Goal: Task Accomplishment & Management: Manage account settings

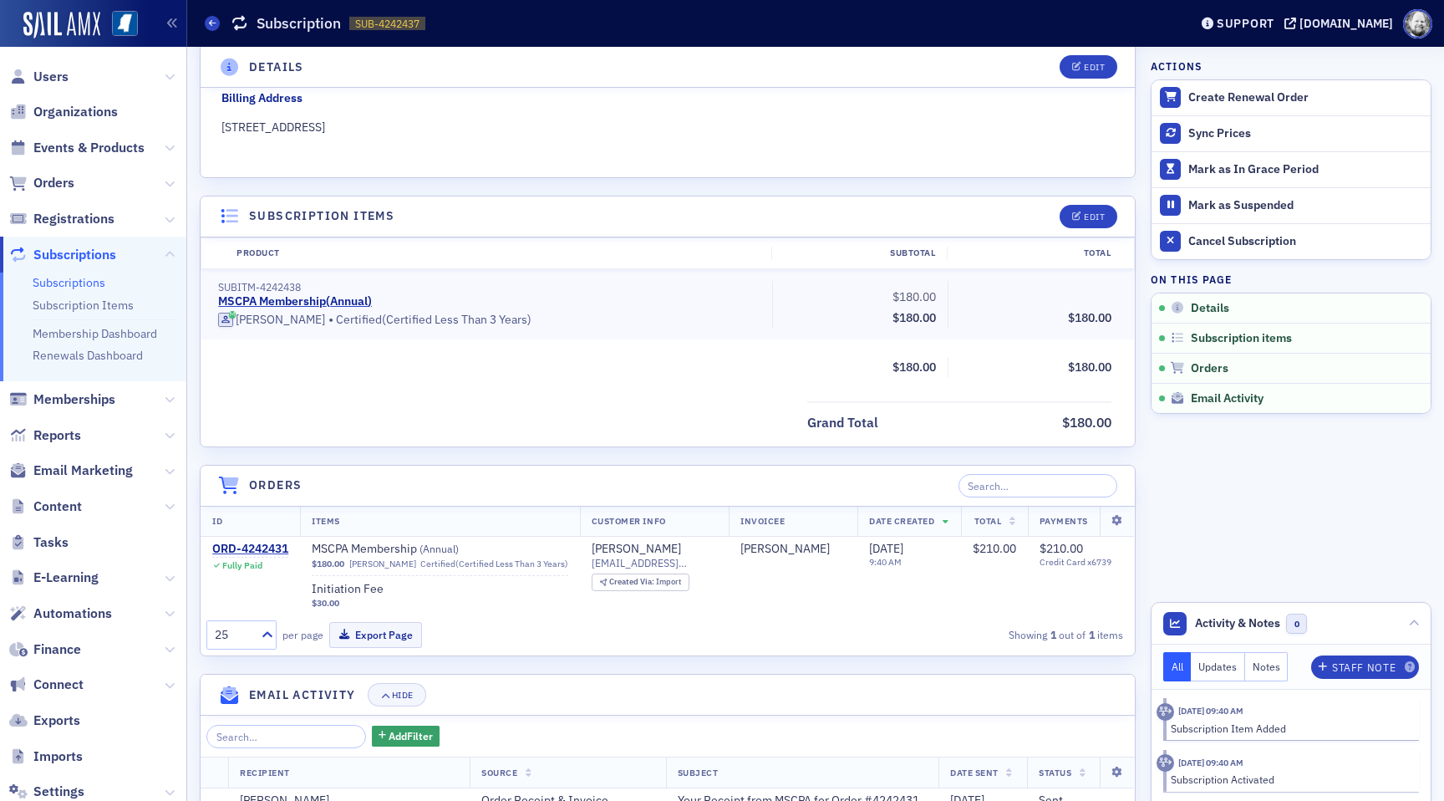
scroll to position [297, 0]
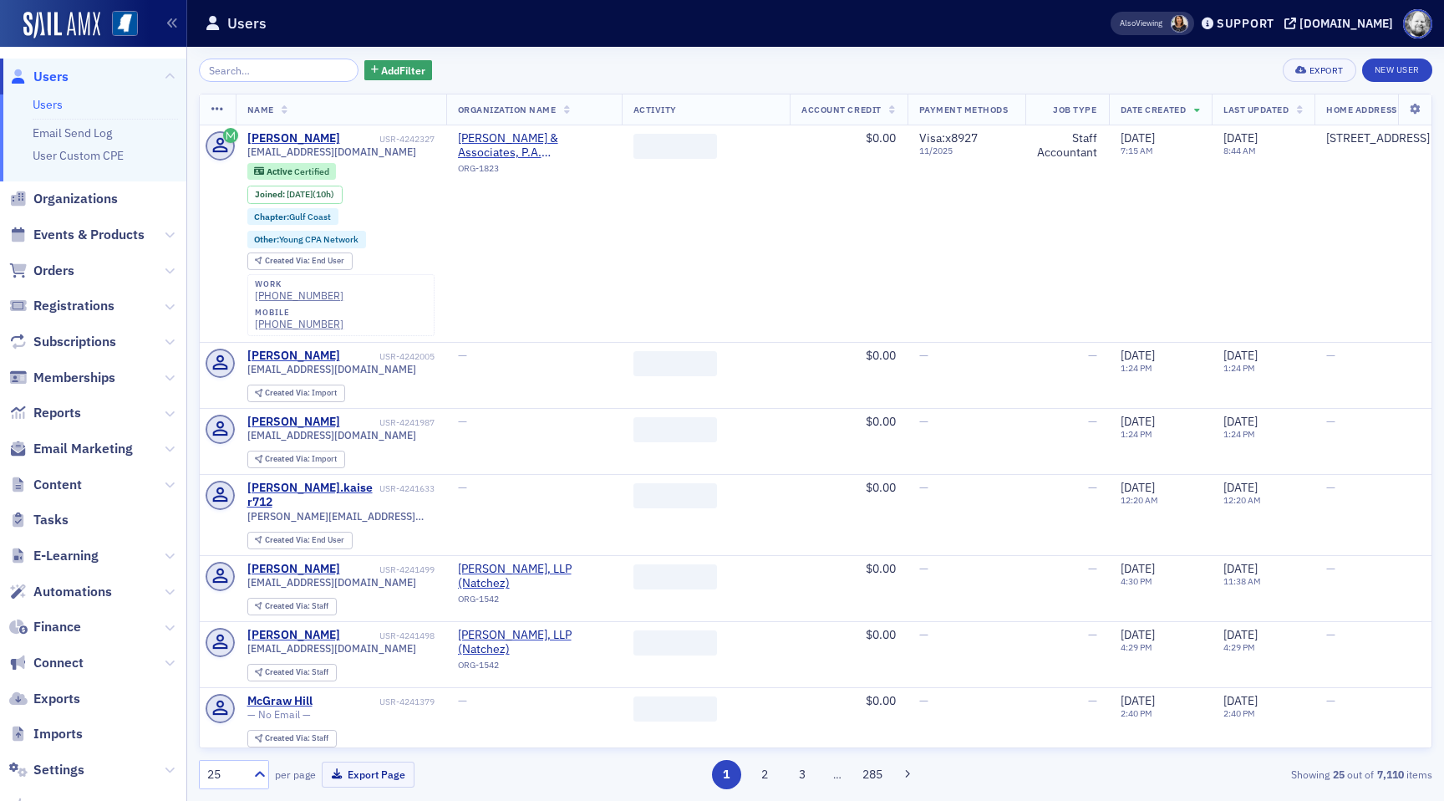
scroll to position [93, 0]
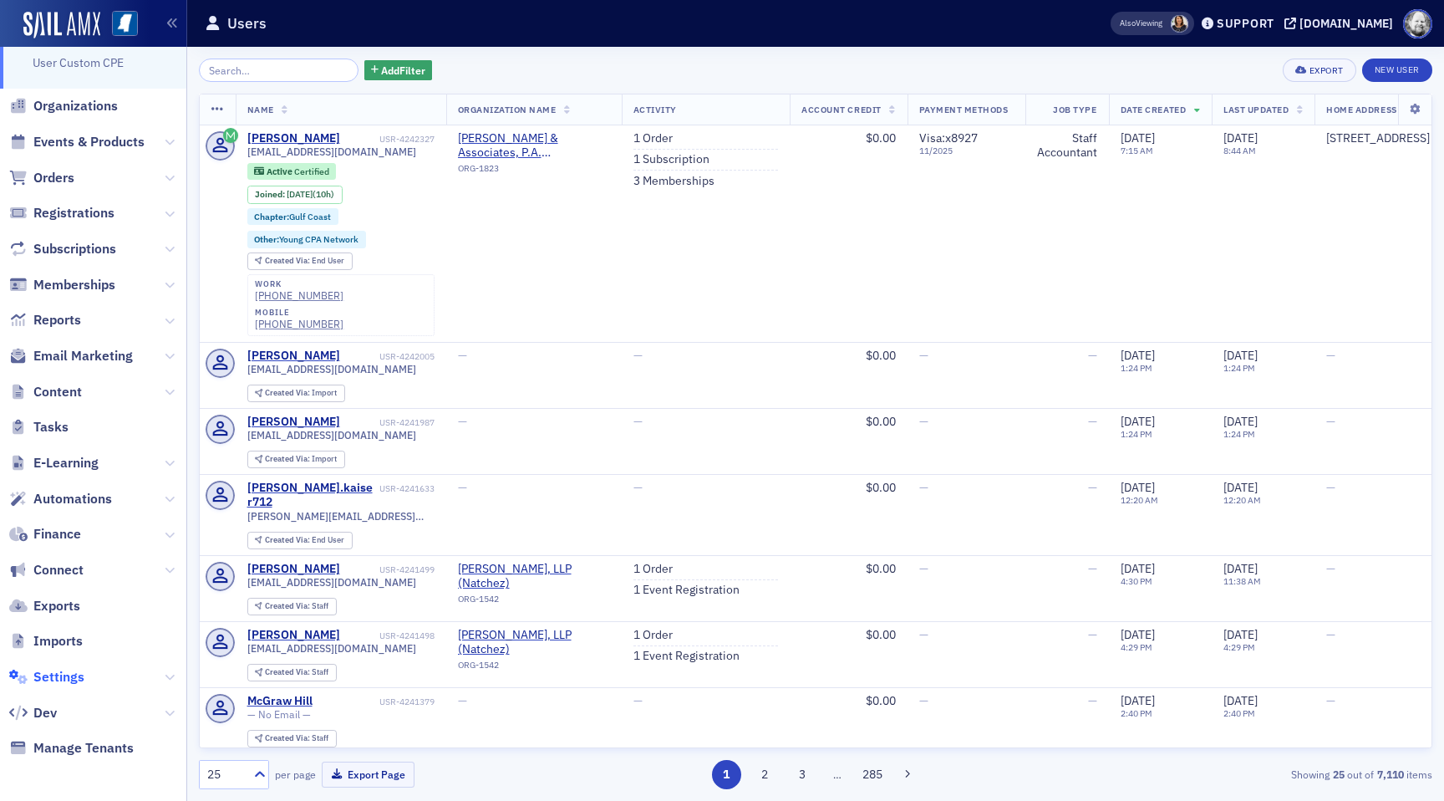
click at [64, 673] on span "Settings" at bounding box center [58, 677] width 51 height 18
select select "US"
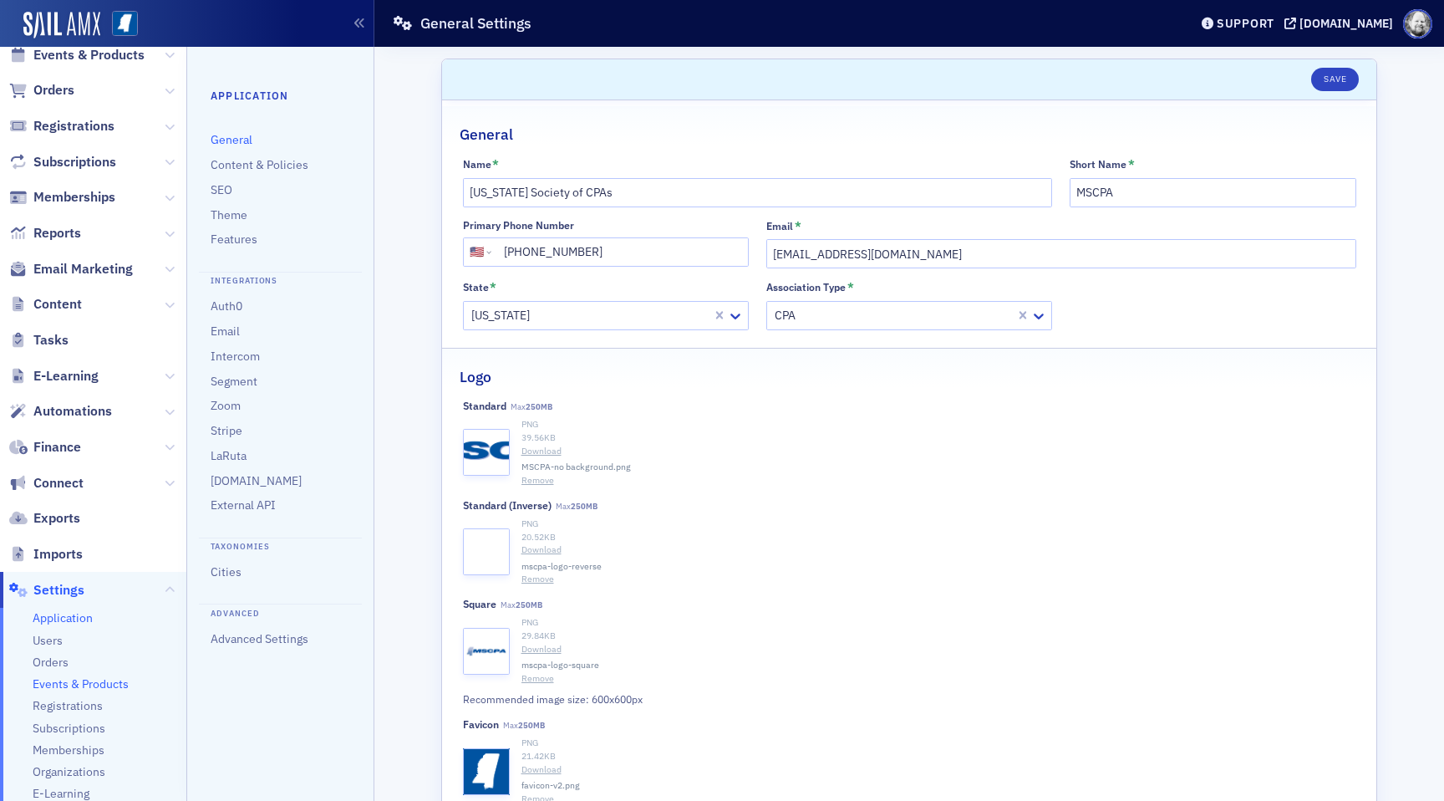
click at [59, 685] on span "Events & Products" at bounding box center [81, 684] width 96 height 16
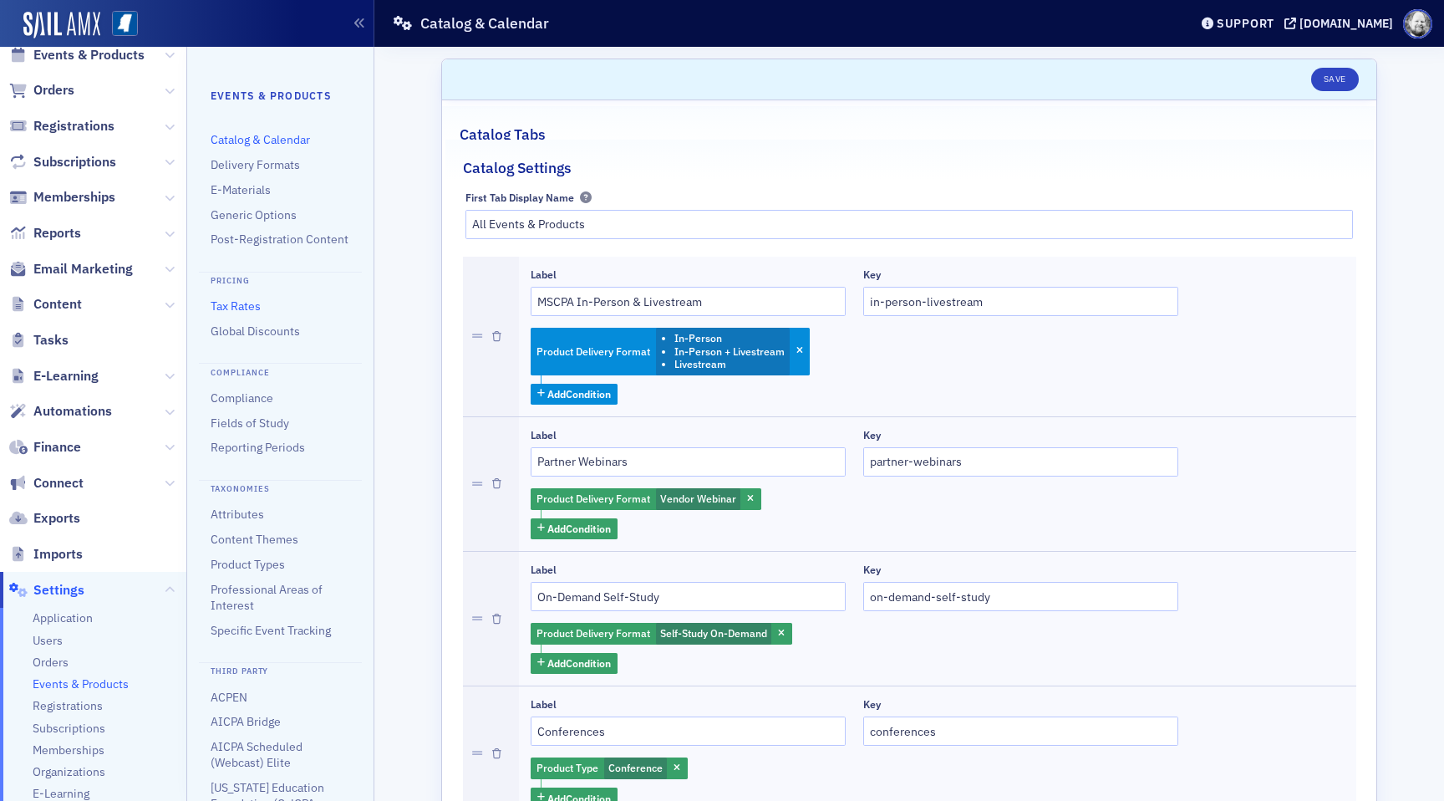
click at [255, 308] on link "Tax Rates" at bounding box center [236, 305] width 50 height 15
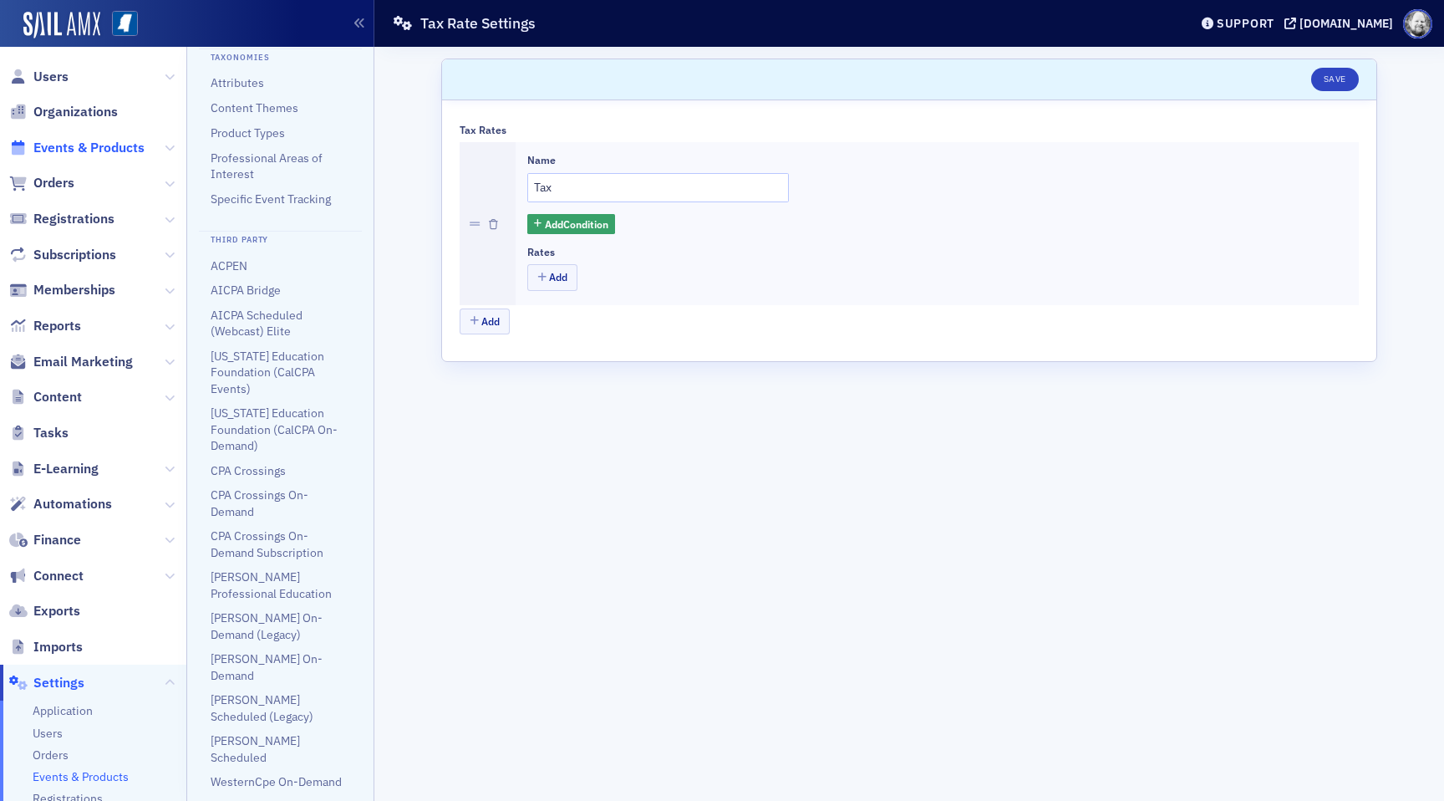
click at [69, 145] on span "Events & Products" at bounding box center [88, 148] width 111 height 18
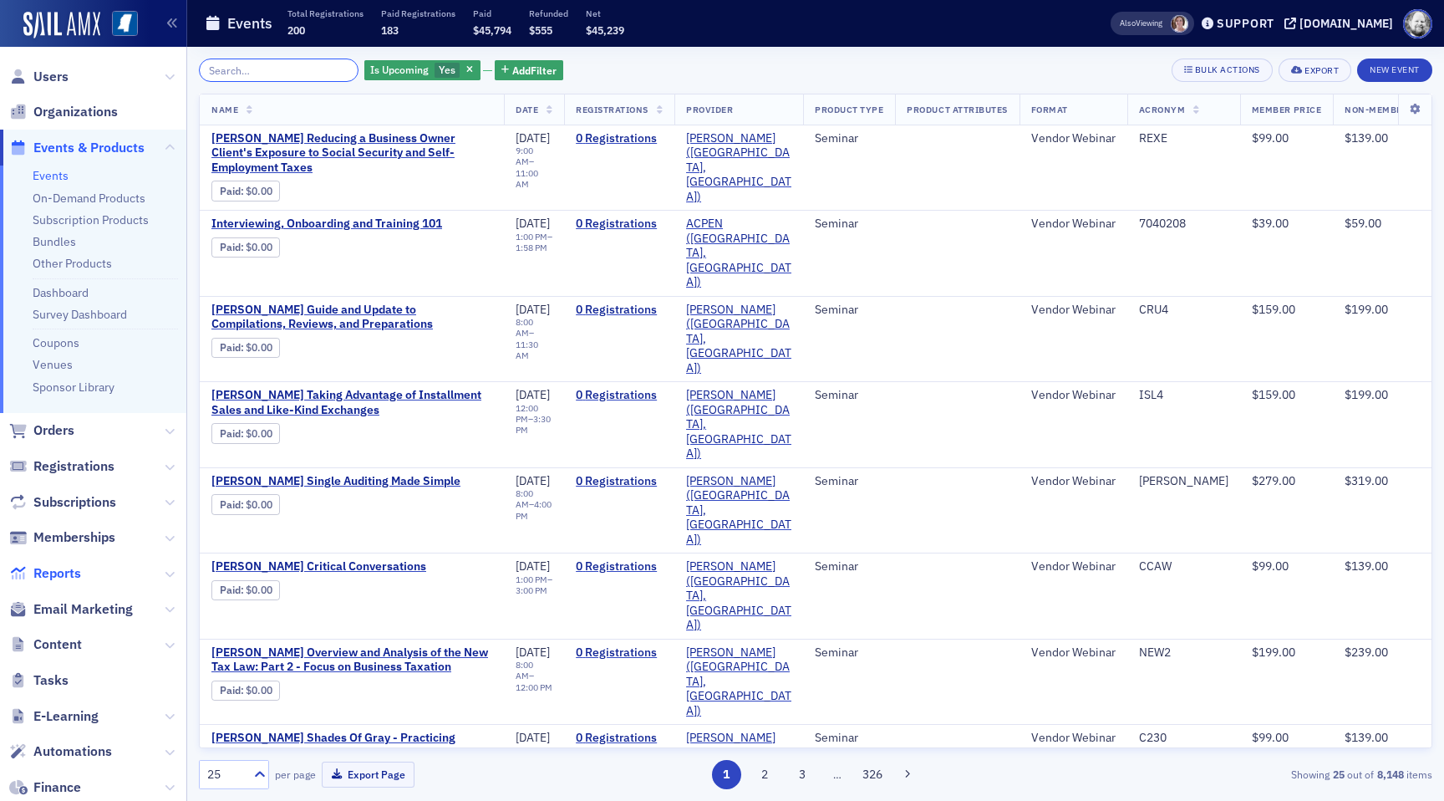
scroll to position [253, 0]
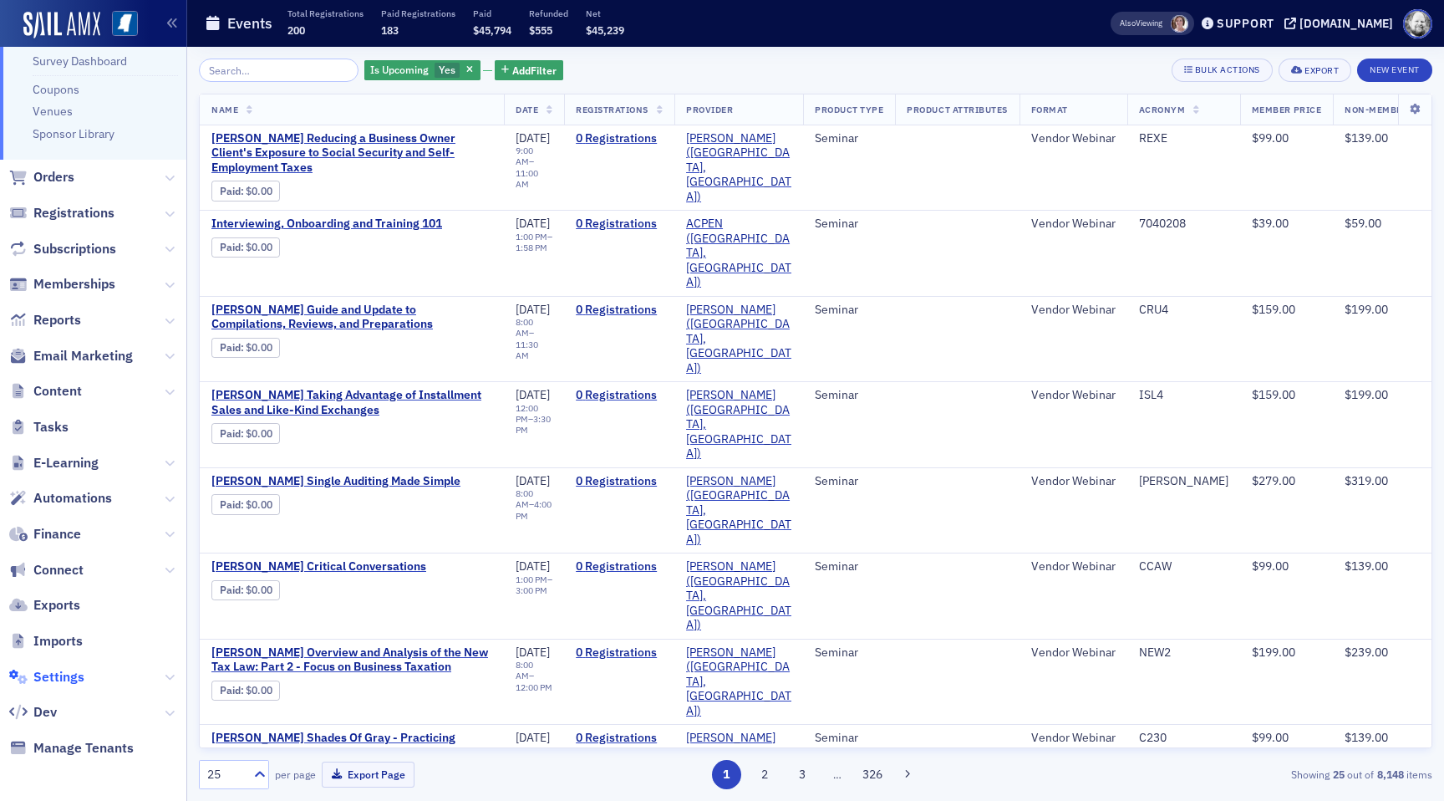
click at [64, 669] on span "Settings" at bounding box center [58, 677] width 51 height 18
select select "US"
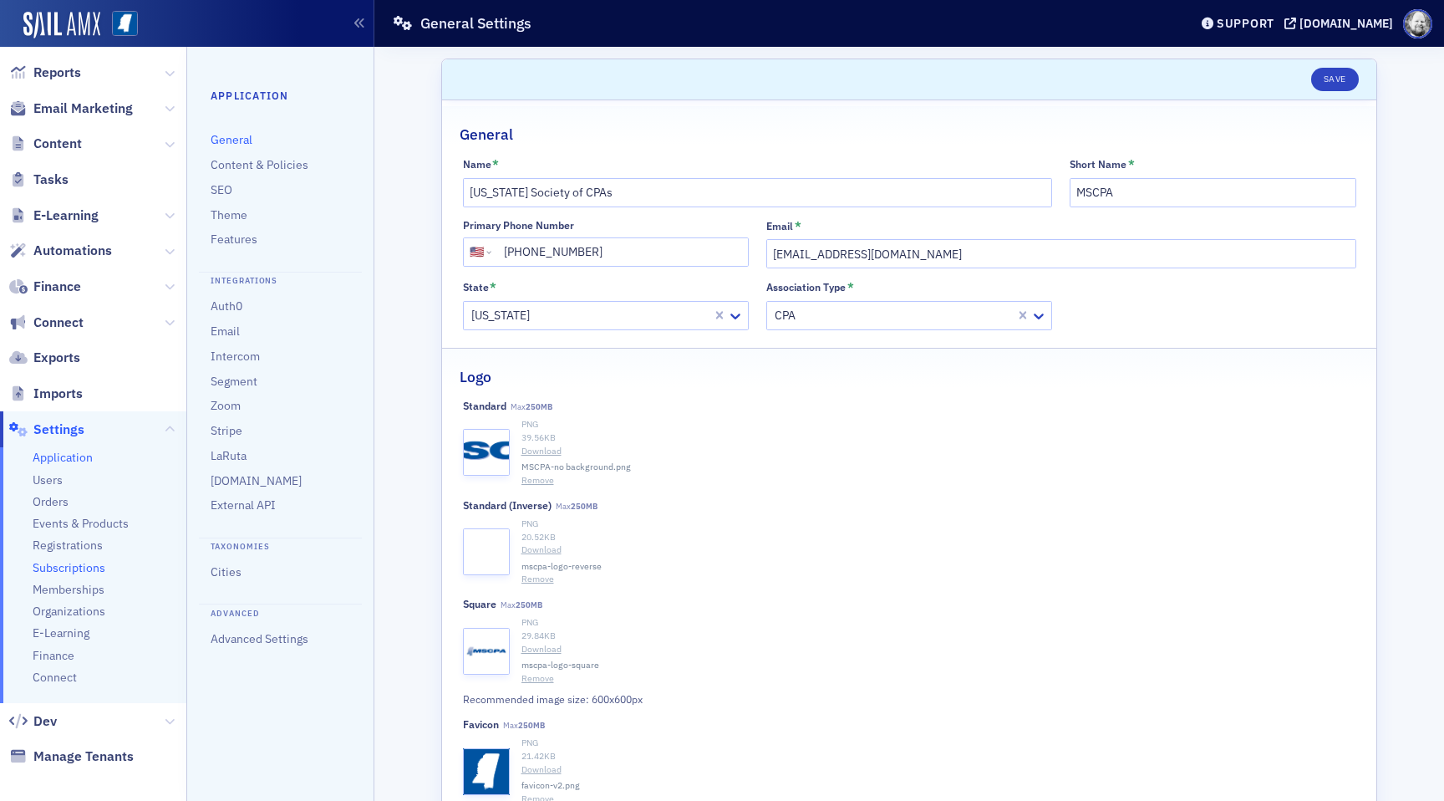
click at [69, 568] on span "Subscriptions" at bounding box center [69, 568] width 73 height 16
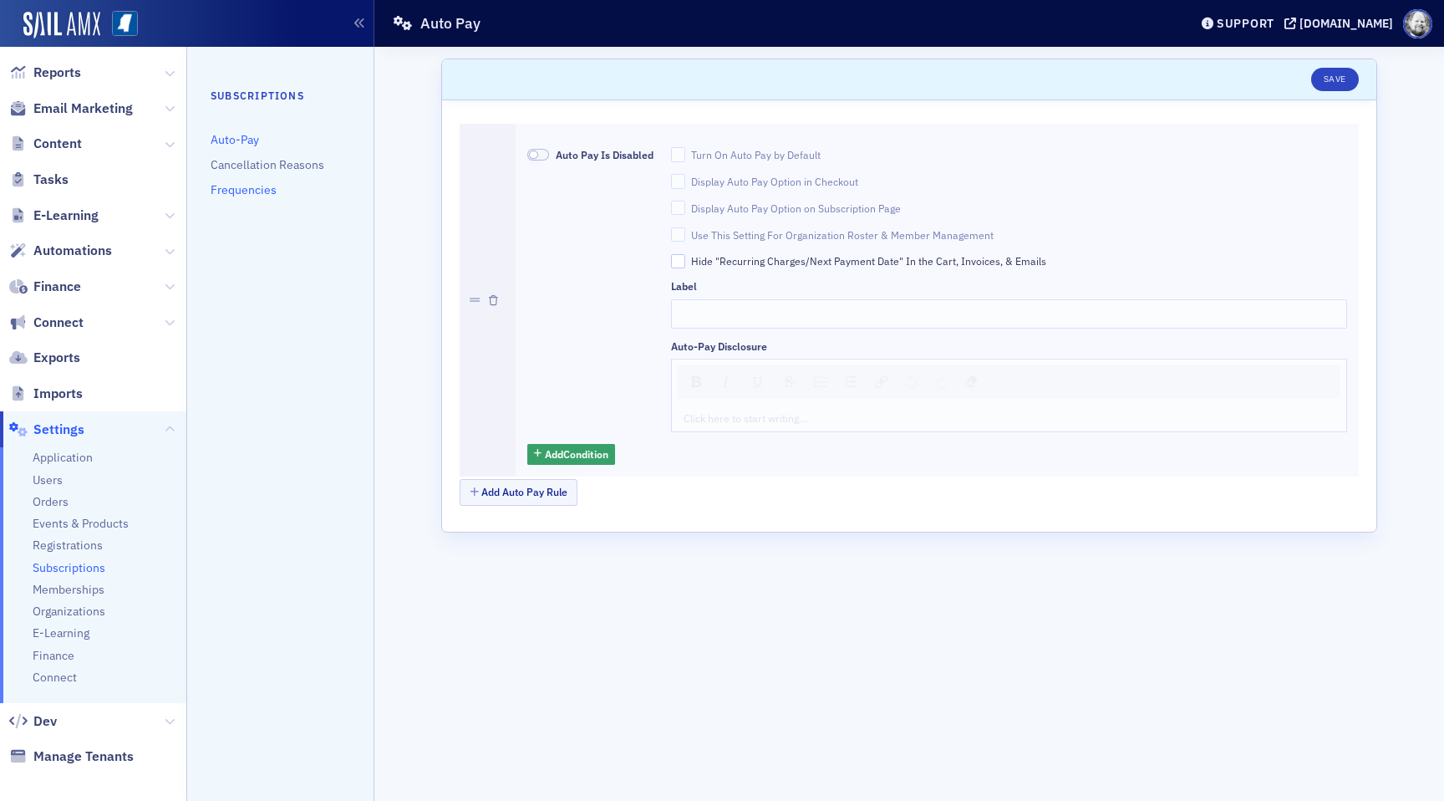
click at [253, 182] on link "Frequencies" at bounding box center [244, 189] width 66 height 15
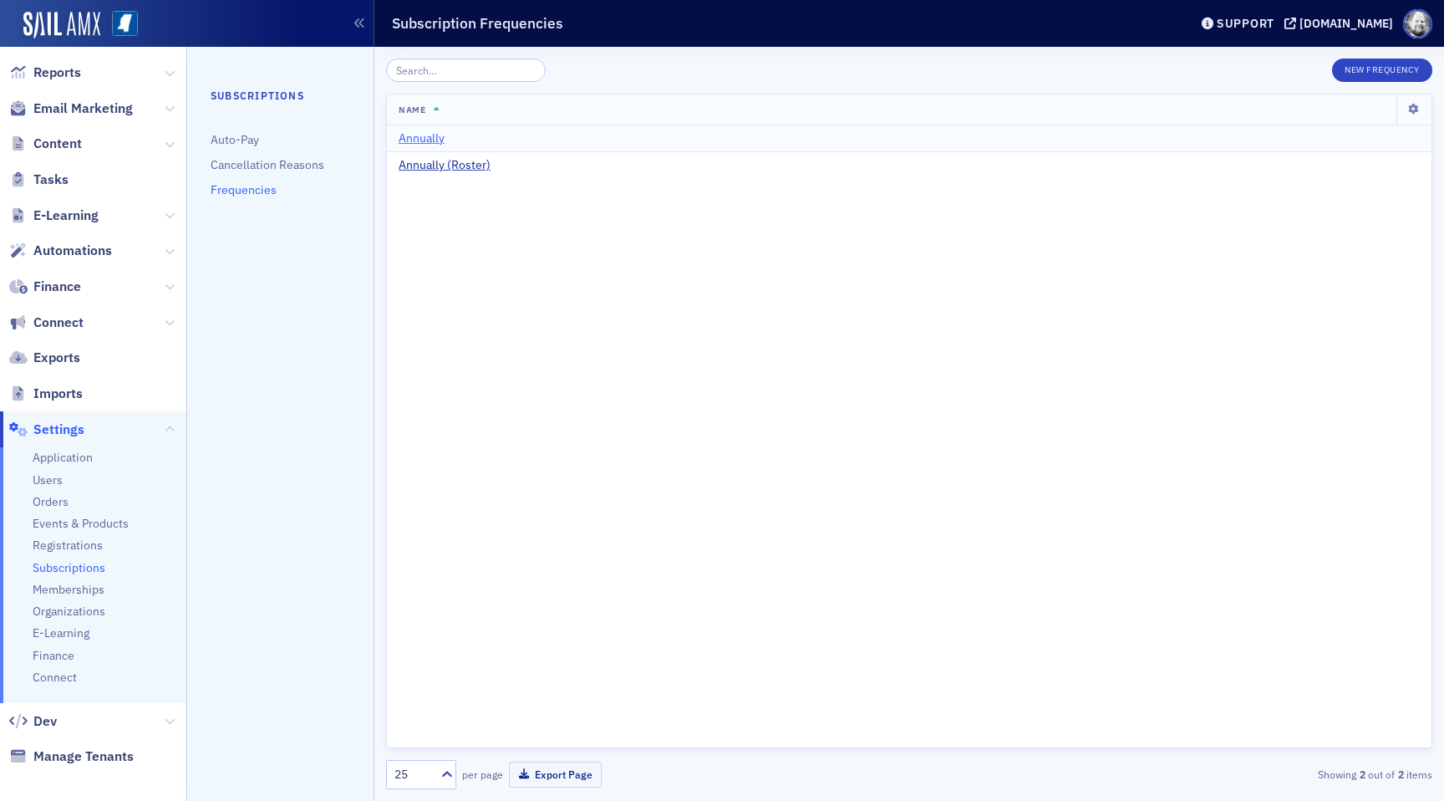
click at [425, 142] on span "Annually" at bounding box center [422, 138] width 46 height 15
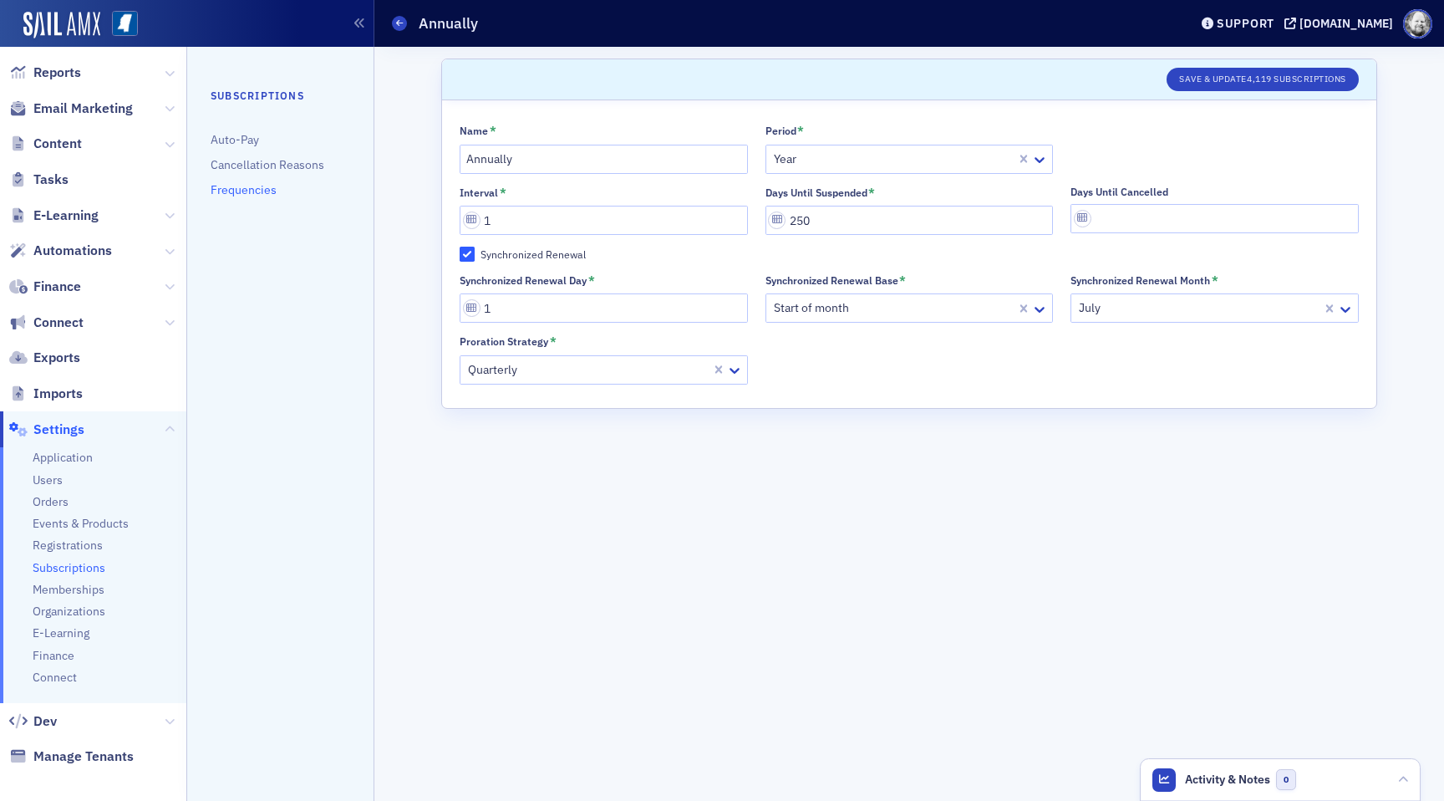
click at [550, 340] on abbr "*" at bounding box center [553, 341] width 7 height 15
click at [469, 361] on input "Proration Strategy *" at bounding box center [467, 370] width 3 height 18
click at [856, 537] on form "Scroll to Save & Update 4,119 Subscriptions Name * Annually Period * Year Inter…" at bounding box center [909, 424] width 936 height 730
click at [1400, 770] on header "Activity & Notes 0" at bounding box center [1280, 780] width 279 height 42
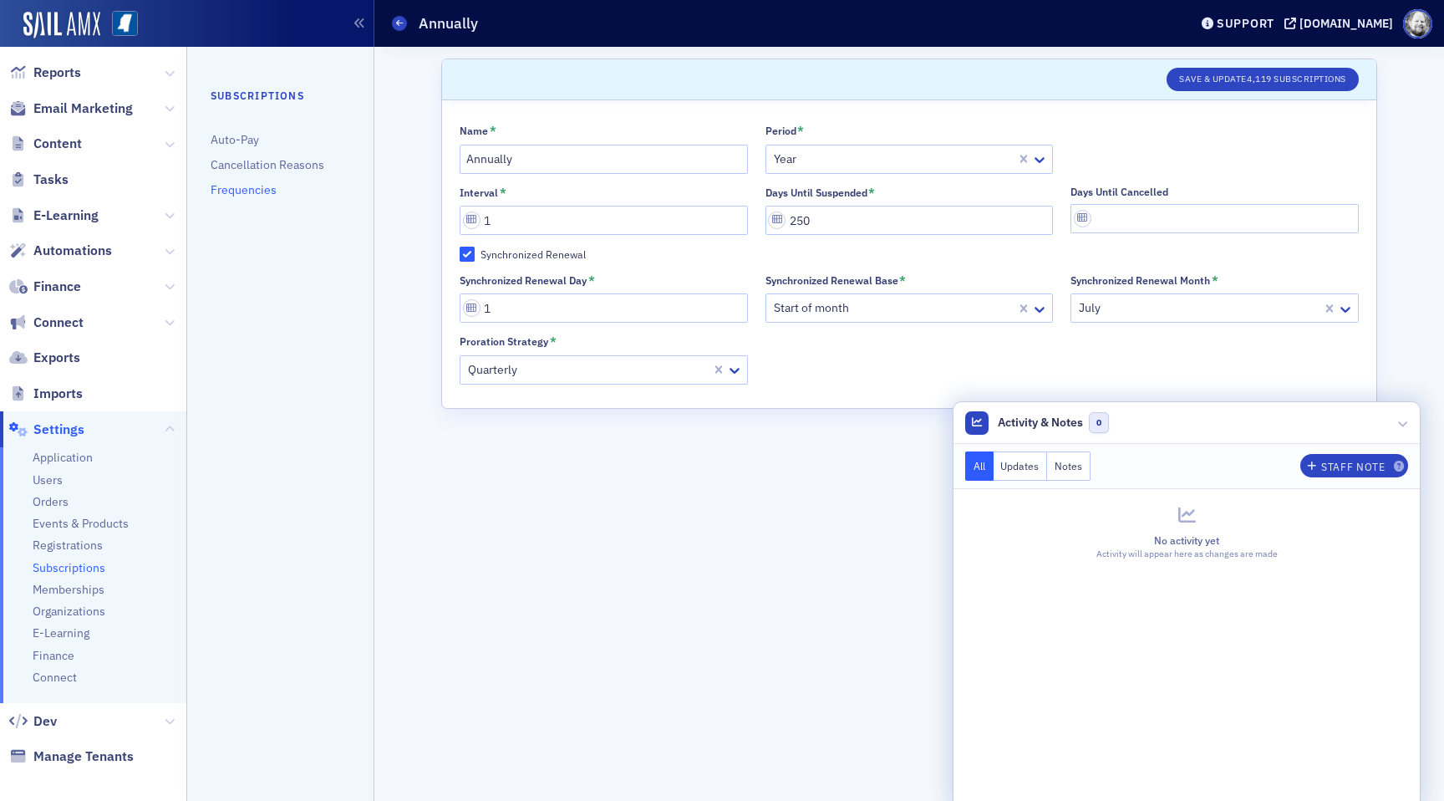
click at [852, 578] on form "Scroll to Save & Update 4,119 Subscriptions Name * Annually Period * Year Inter…" at bounding box center [909, 424] width 936 height 730
click at [1407, 421] on icon at bounding box center [1403, 423] width 10 height 10
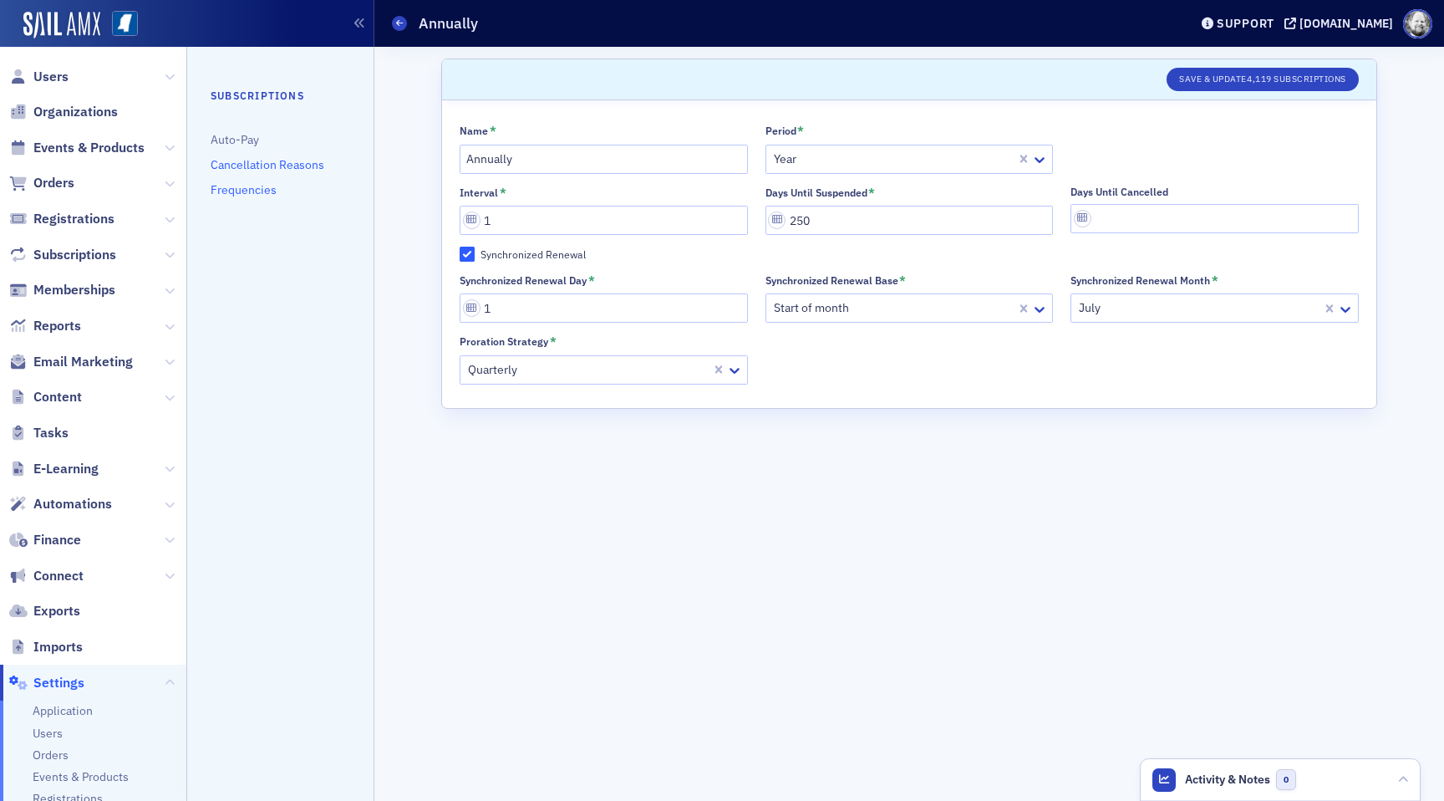
click at [260, 164] on link "Cancellation Reasons" at bounding box center [268, 164] width 114 height 15
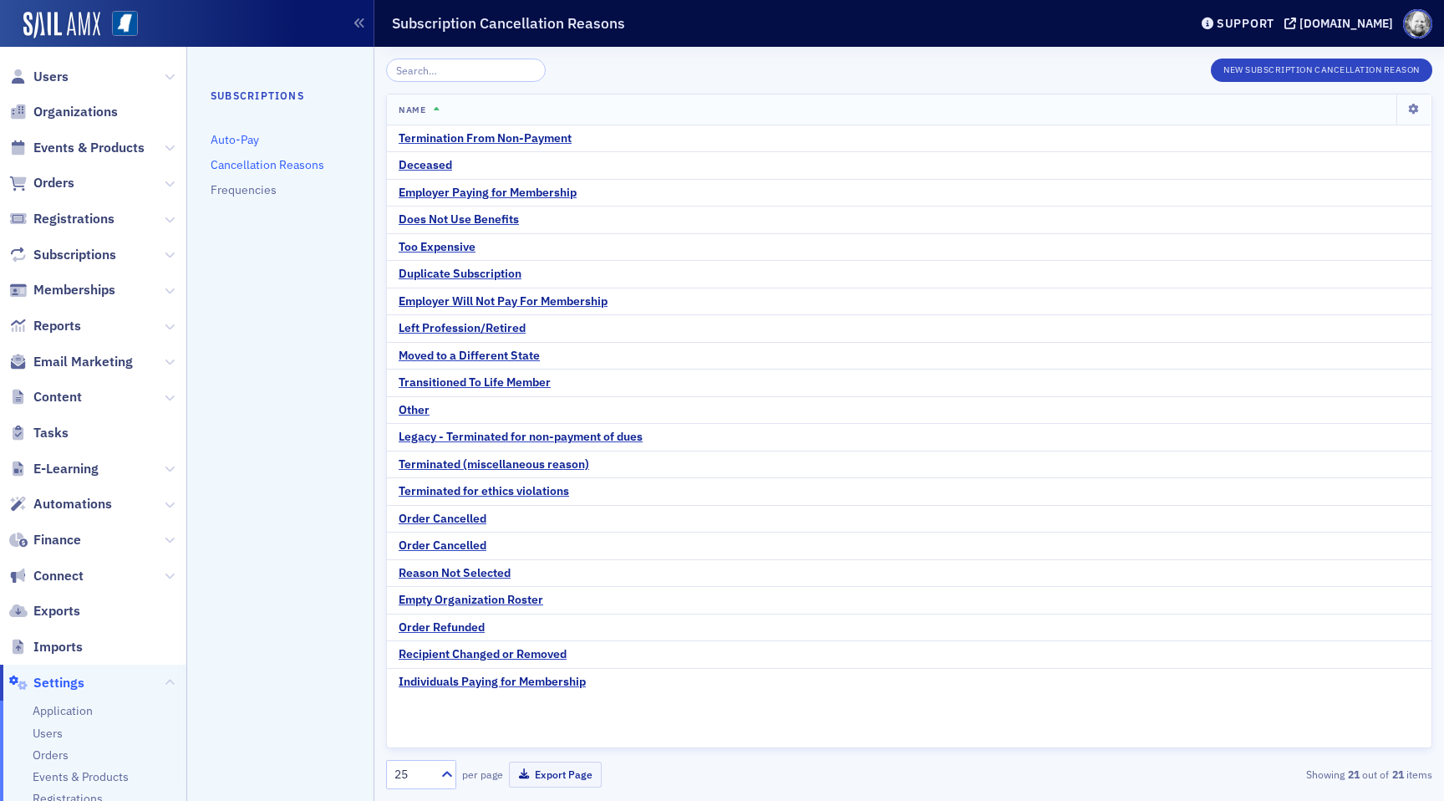
click at [236, 140] on link "Auto-Pay" at bounding box center [235, 139] width 48 height 15
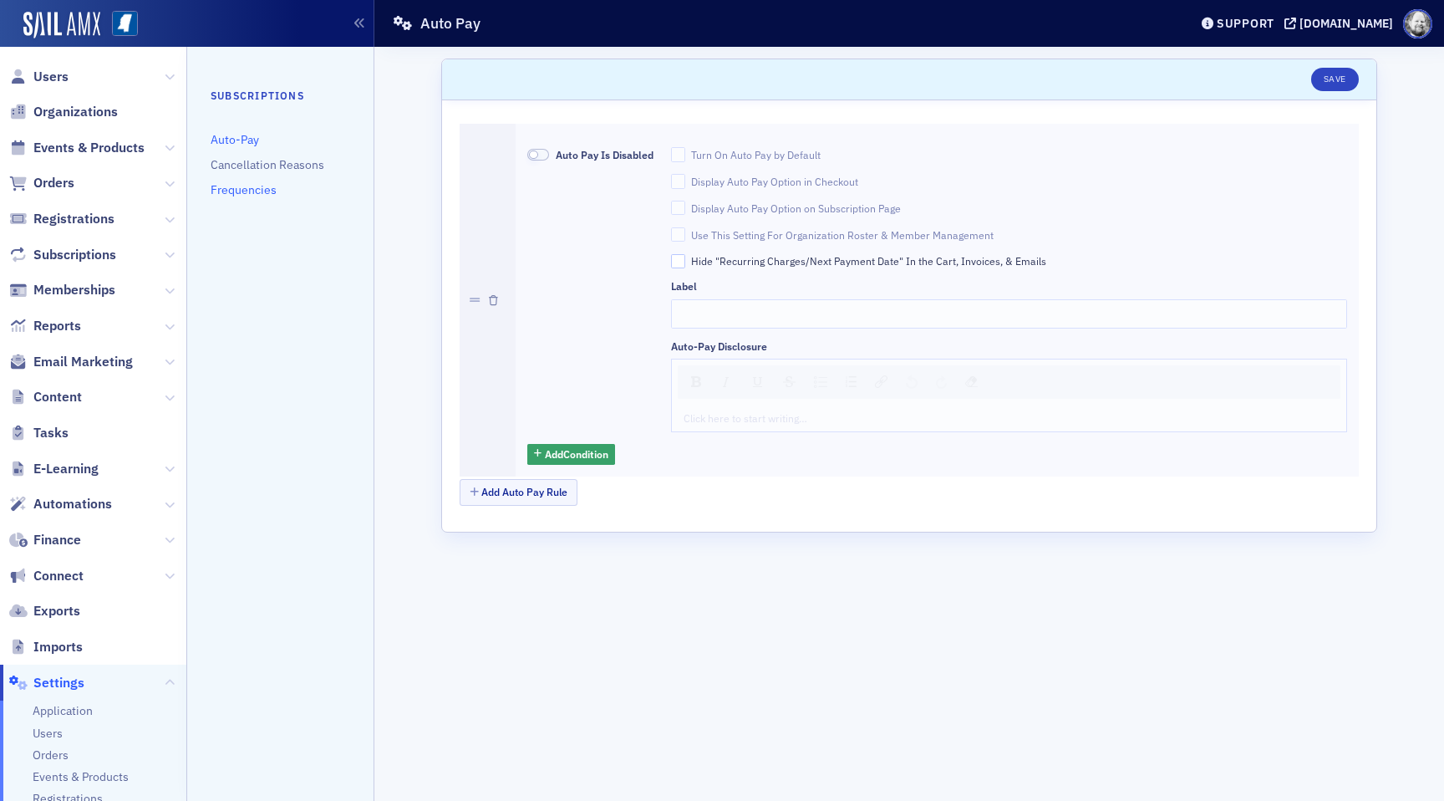
click at [240, 191] on link "Frequencies" at bounding box center [244, 189] width 66 height 15
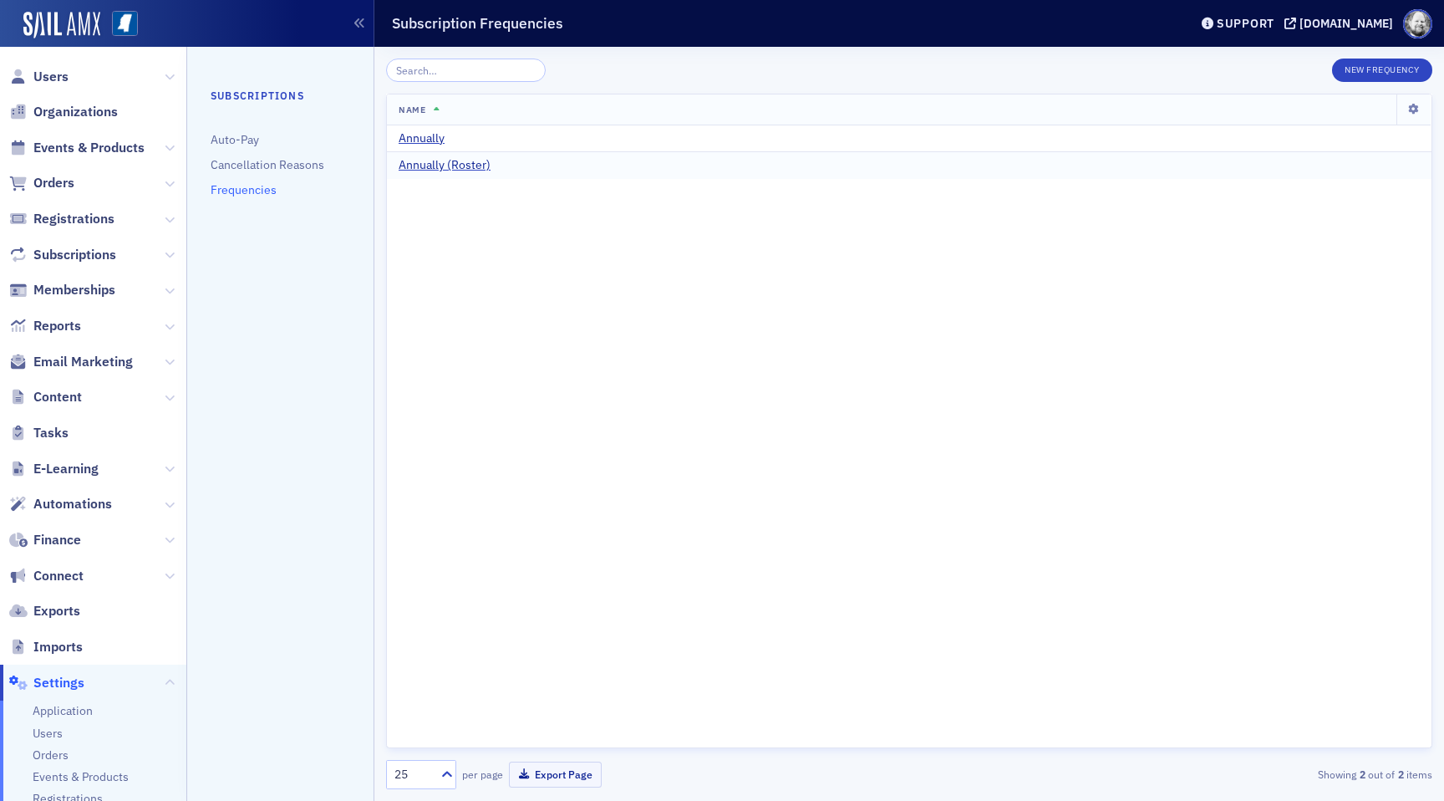
click at [420, 156] on td "Annually (Roster)" at bounding box center [909, 165] width 1045 height 27
click at [420, 161] on span "Annually (Roster)" at bounding box center [445, 165] width 92 height 15
click at [82, 253] on span "Subscriptions" at bounding box center [74, 255] width 83 height 18
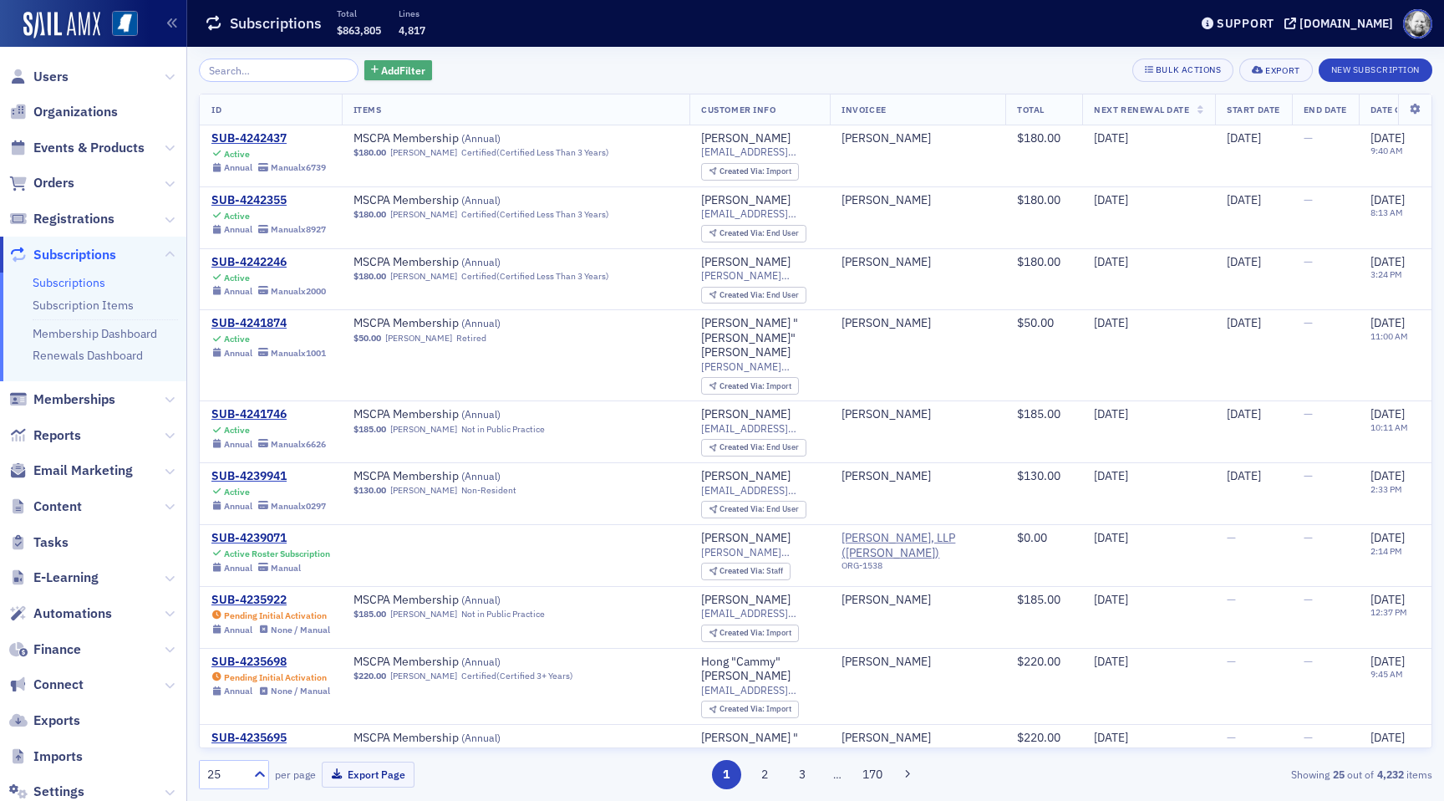
click at [394, 74] on span "Add Filter" at bounding box center [403, 70] width 44 height 15
click at [381, 78] on span "Add Filter" at bounding box center [403, 70] width 44 height 15
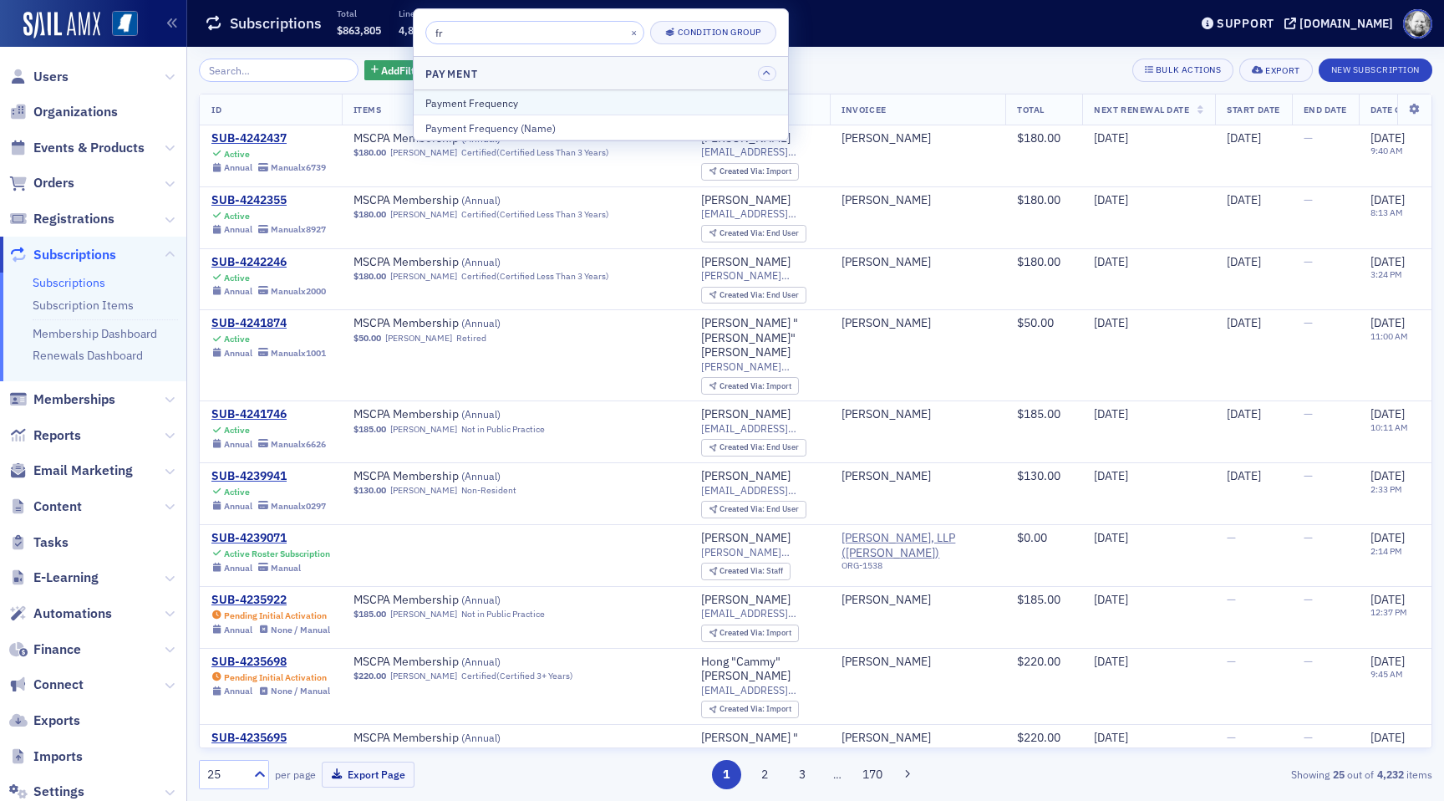
type input "fr"
click at [445, 106] on div "Payment Frequency" at bounding box center [600, 102] width 351 height 15
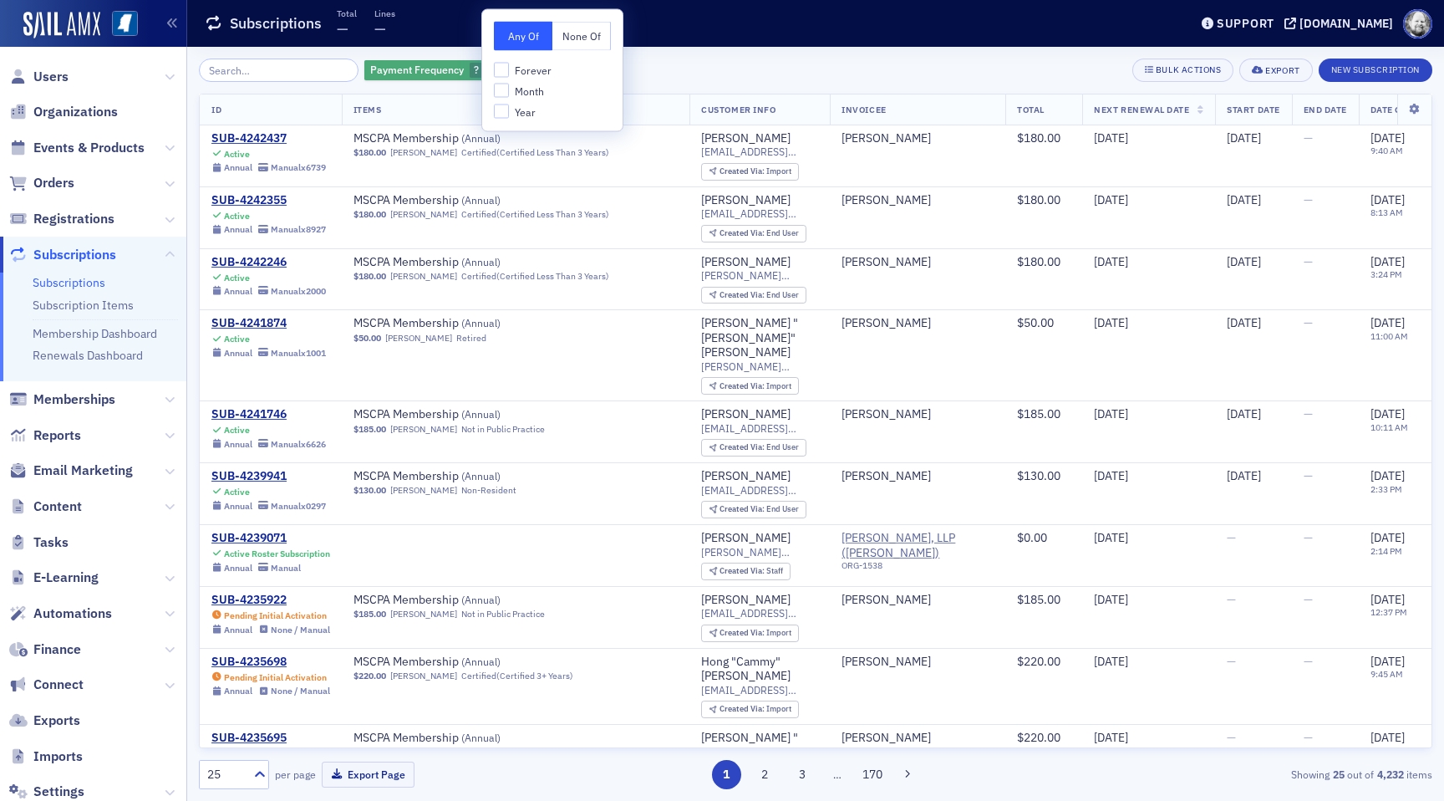
click at [445, 65] on div "Payment Frequency ?" at bounding box center [434, 70] width 140 height 21
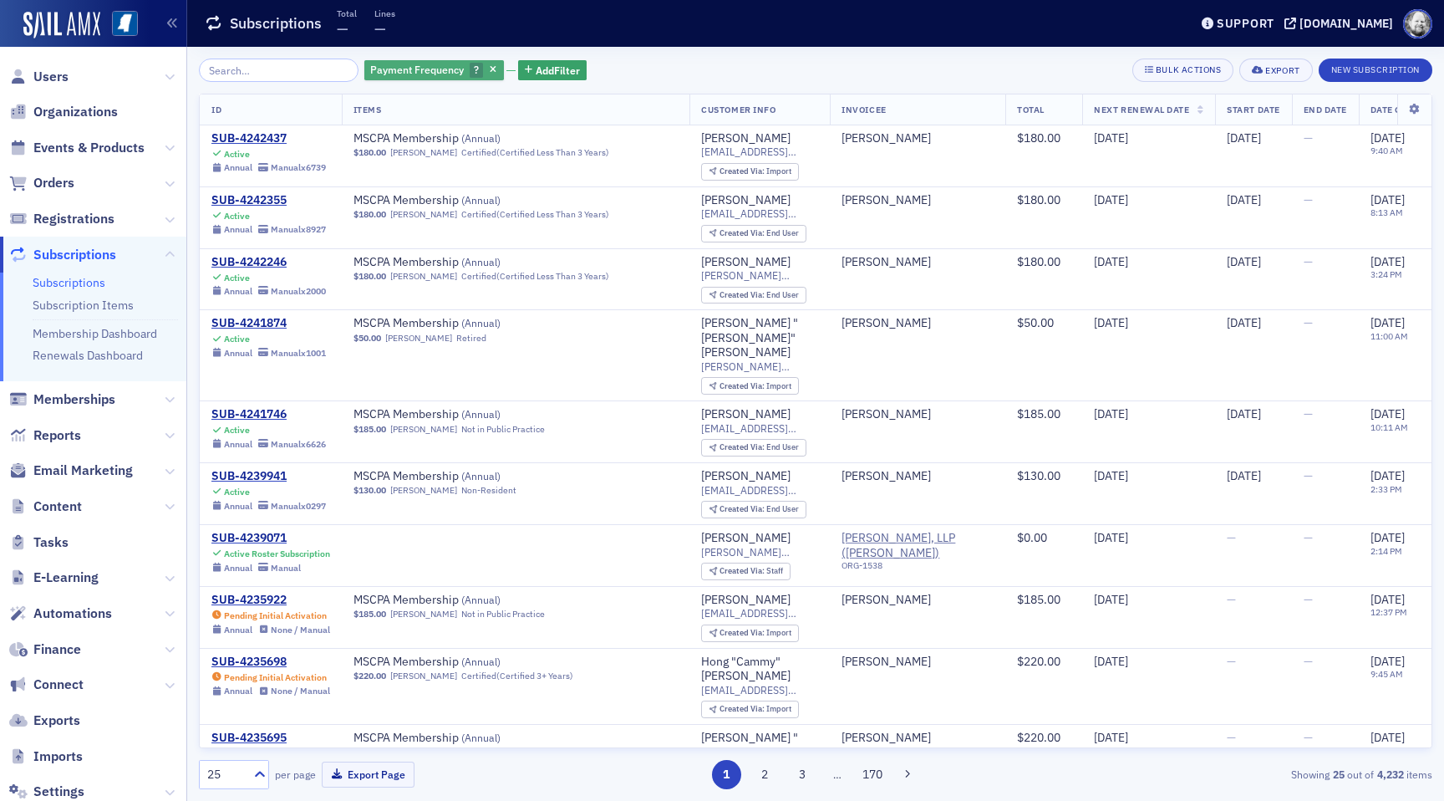
click at [445, 65] on div "Payment Frequency ?" at bounding box center [434, 70] width 140 height 21
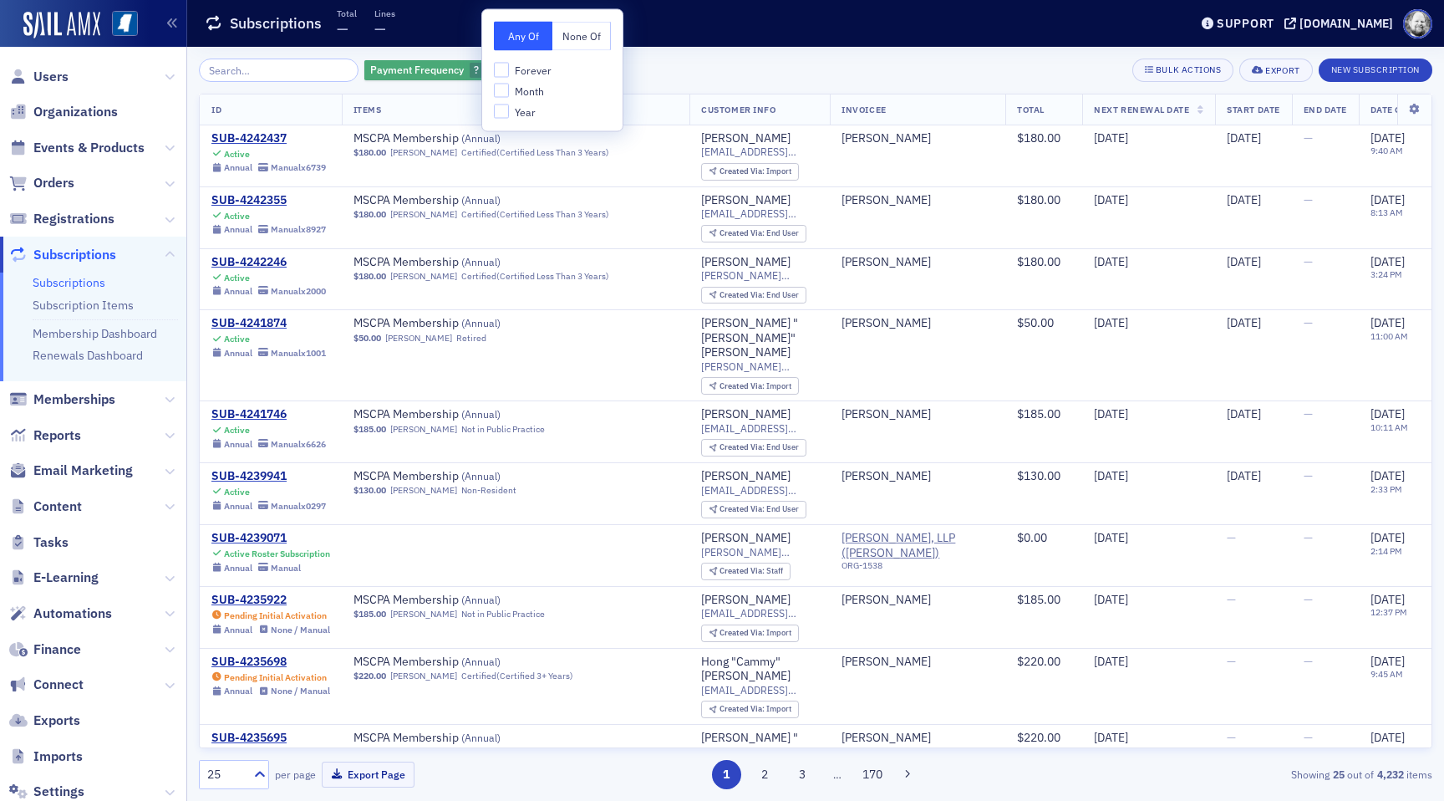
click at [490, 69] on icon "button" at bounding box center [493, 70] width 7 height 9
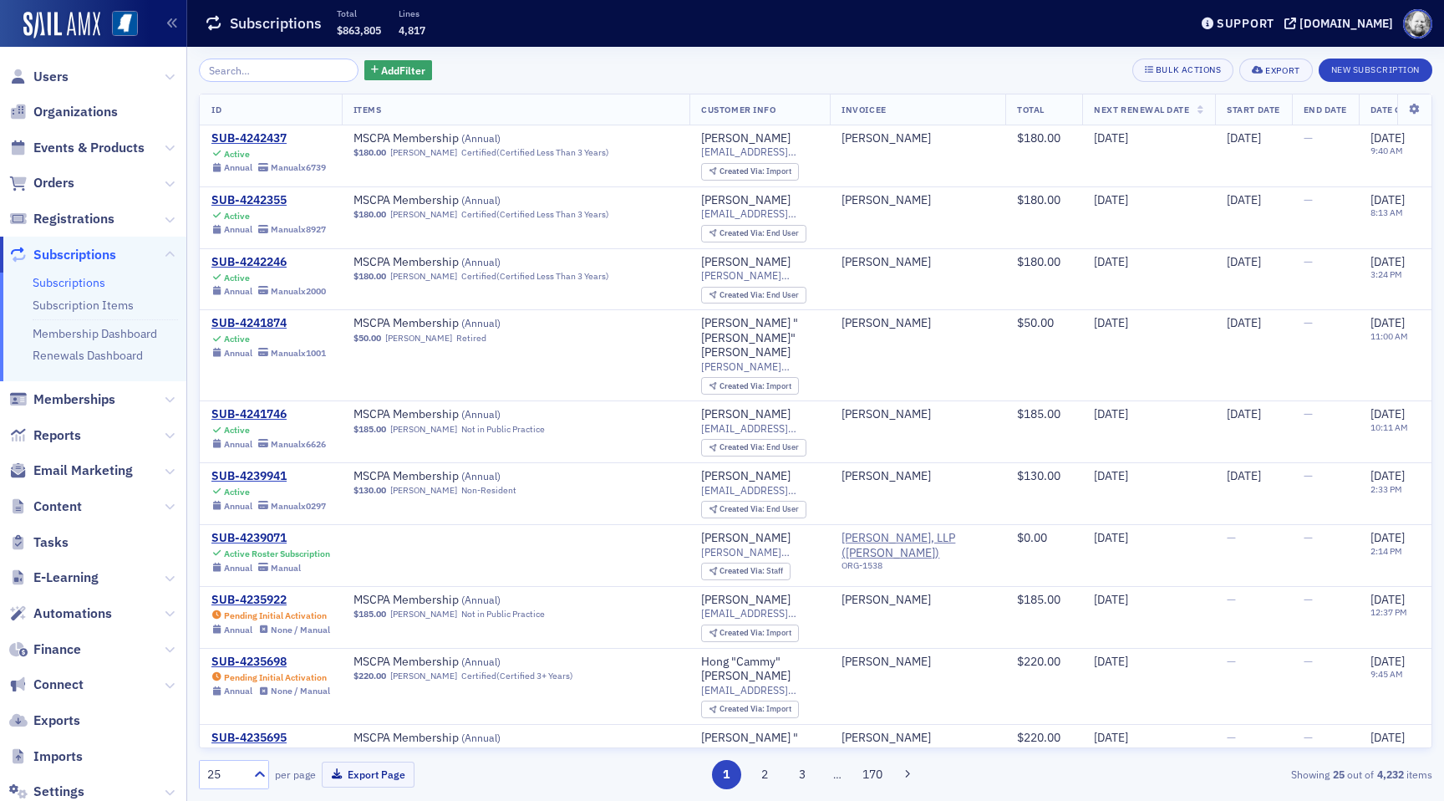
click at [423, 69] on div "Add Filter Bulk Actions Export New Subscription" at bounding box center [816, 70] width 1234 height 23
click at [381, 69] on span "Add Filter" at bounding box center [403, 70] width 44 height 15
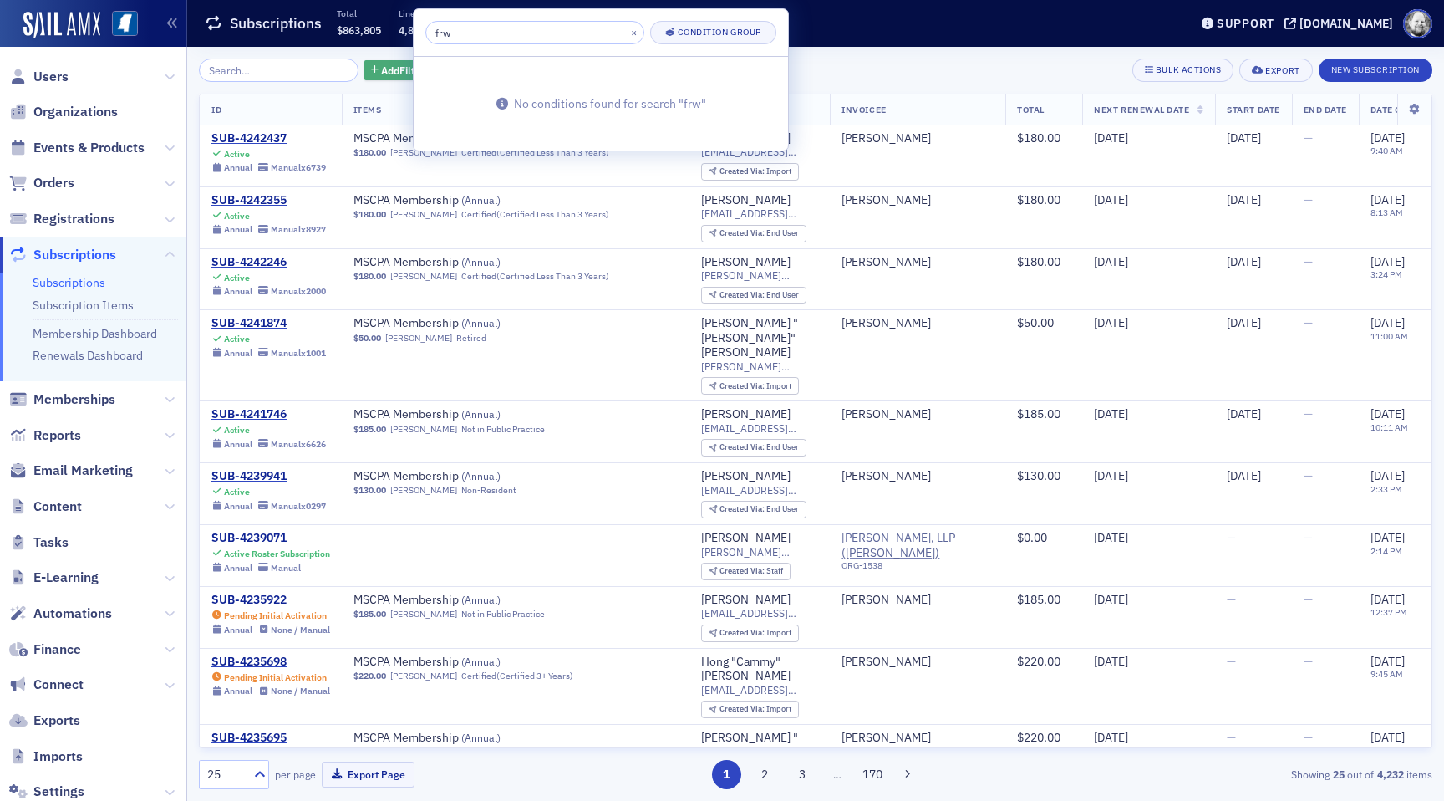
type input "fr"
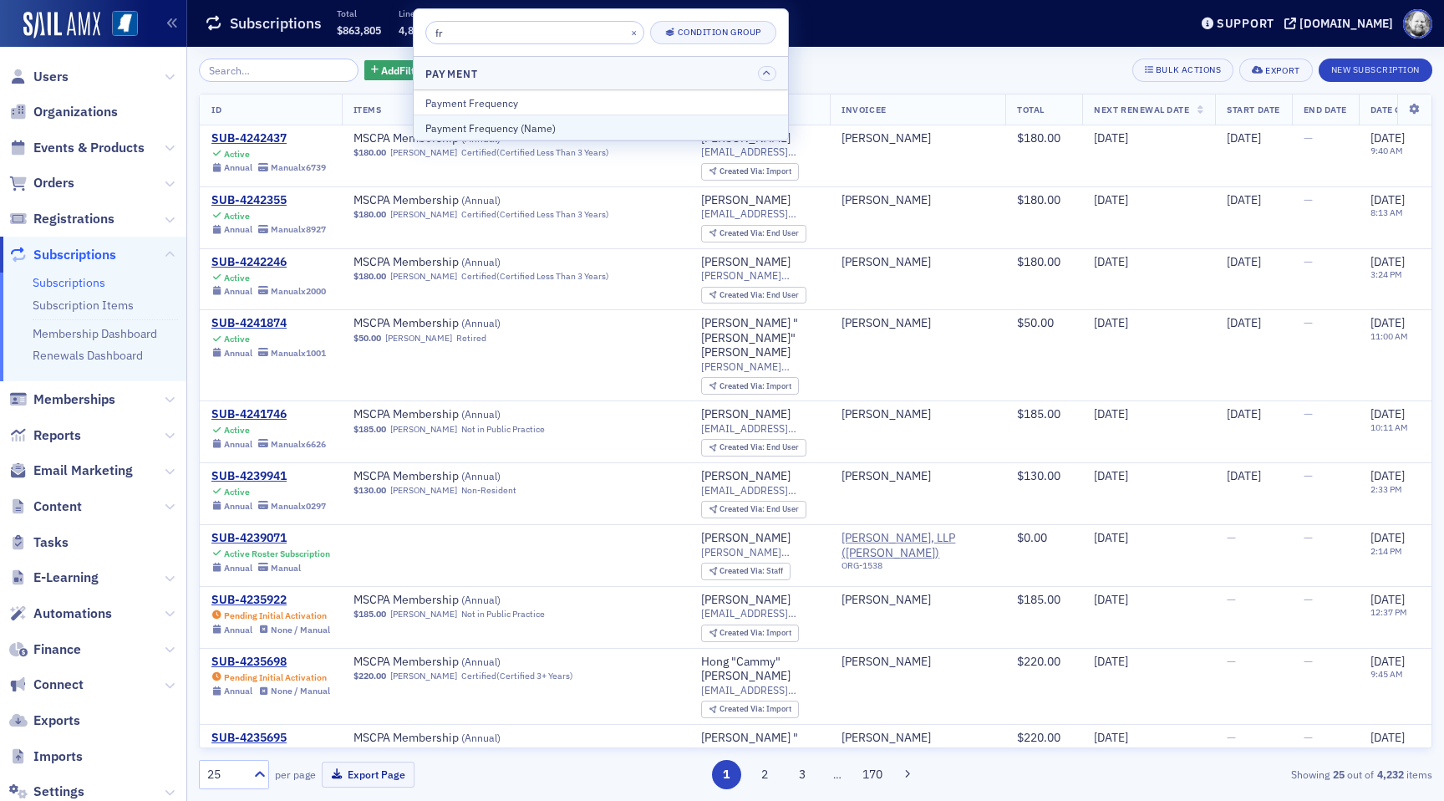
click at [451, 130] on div "Payment Frequency (Name)" at bounding box center [600, 127] width 351 height 15
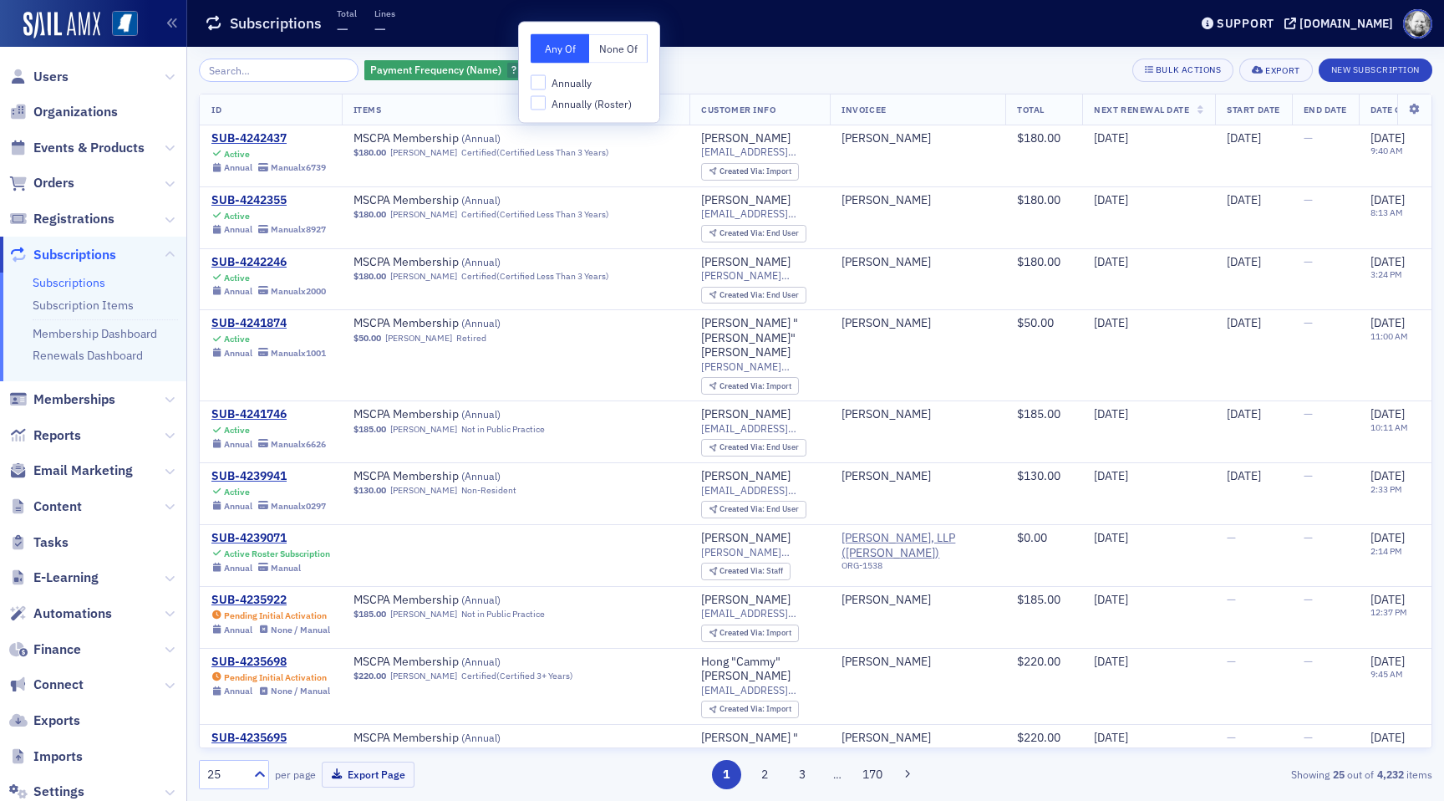
click at [593, 103] on span "Annually (Roster)" at bounding box center [592, 103] width 80 height 14
click at [546, 103] on input "Annually (Roster)" at bounding box center [538, 102] width 15 height 15
checkbox input "true"
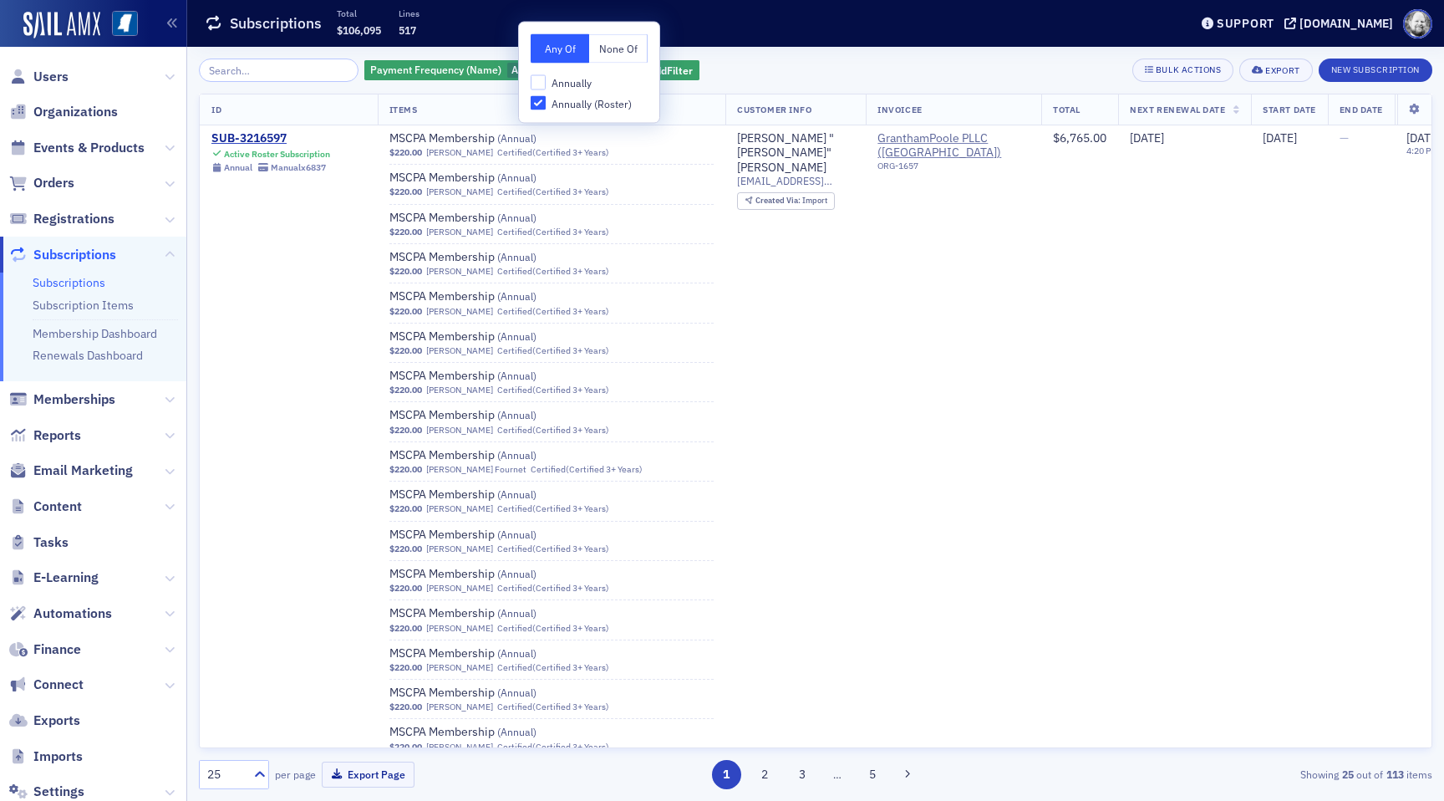
click at [767, 60] on div "Payment Frequency (Name) Annually (Roster) Add Filter Bulk Actions Export New S…" at bounding box center [816, 70] width 1234 height 23
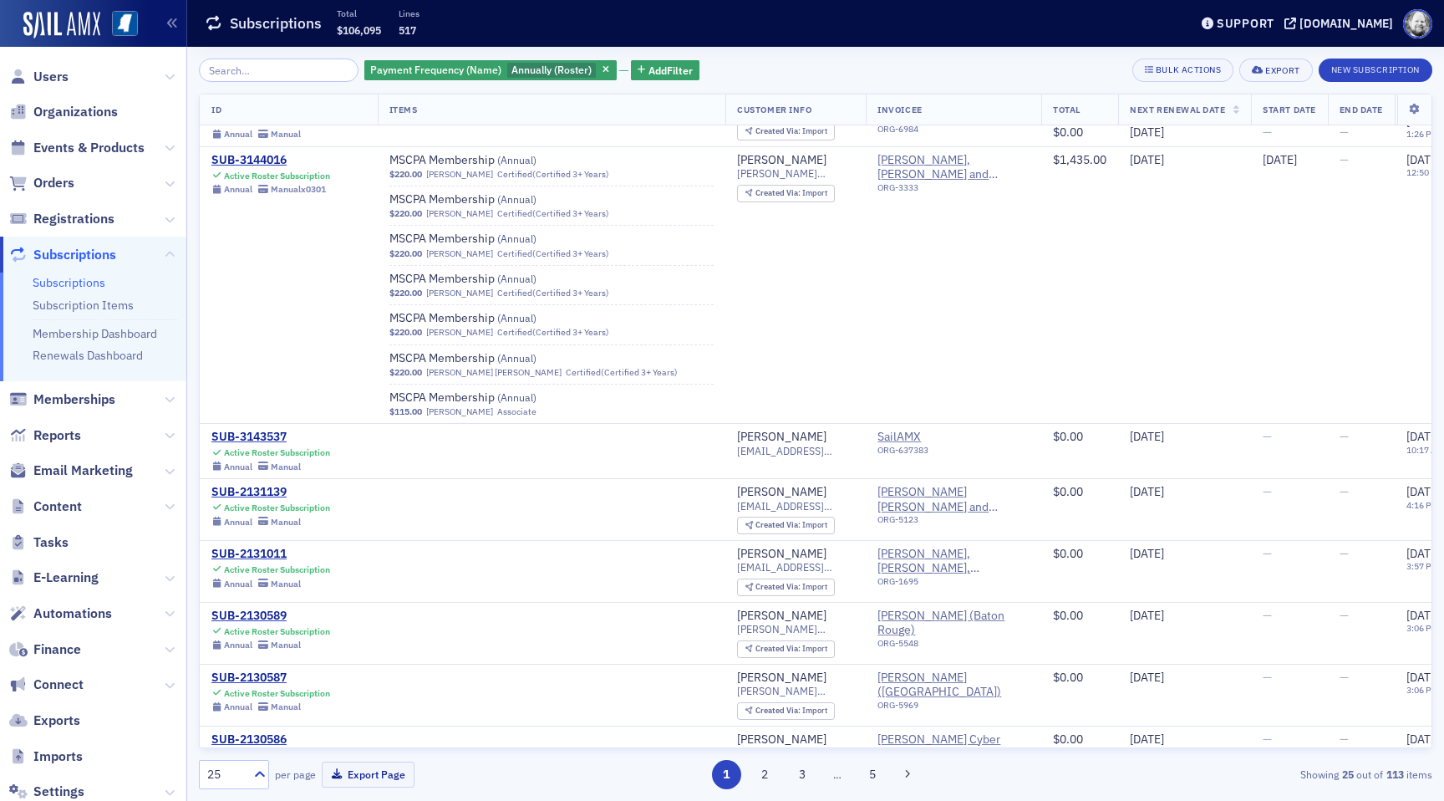
scroll to position [1533, 0]
click at [542, 68] on span "Annually (Roster)" at bounding box center [551, 69] width 80 height 13
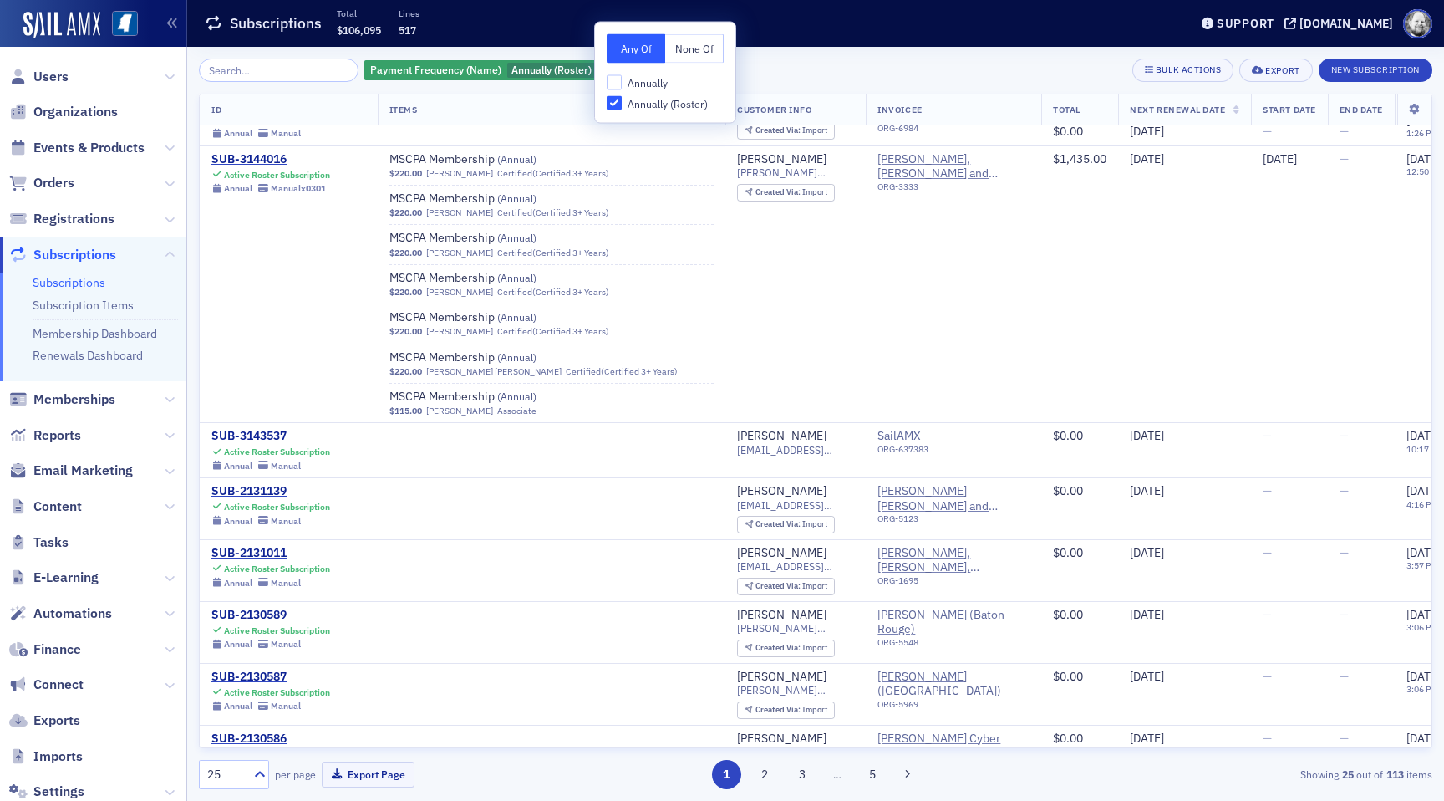
click at [634, 89] on span "Annually" at bounding box center [648, 83] width 40 height 14
click at [622, 89] on input "Annually" at bounding box center [614, 82] width 15 height 15
checkbox input "true"
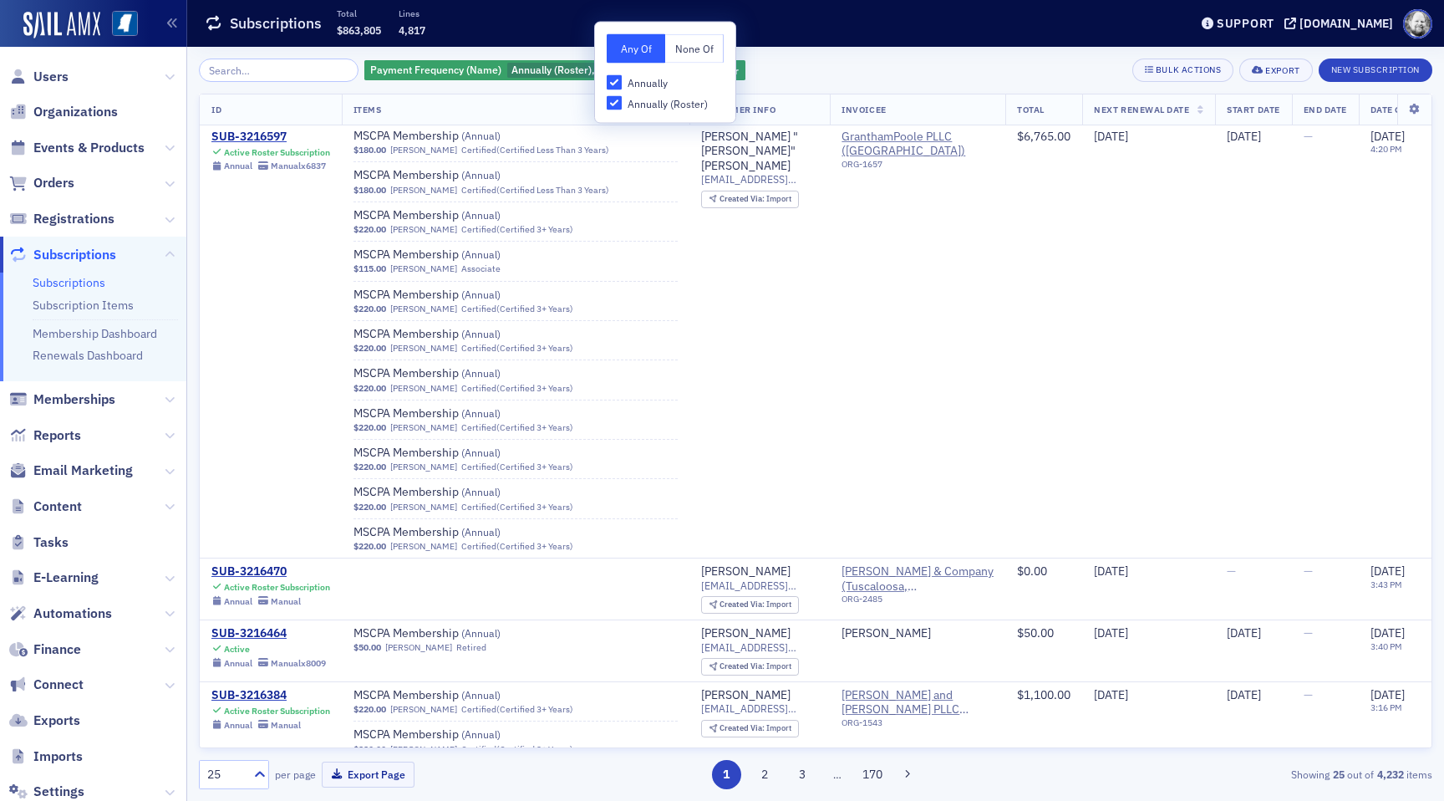
click at [636, 104] on span "Annually (Roster)" at bounding box center [668, 103] width 80 height 14
click at [622, 104] on input "Annually (Roster)" at bounding box center [614, 102] width 15 height 15
checkbox input "false"
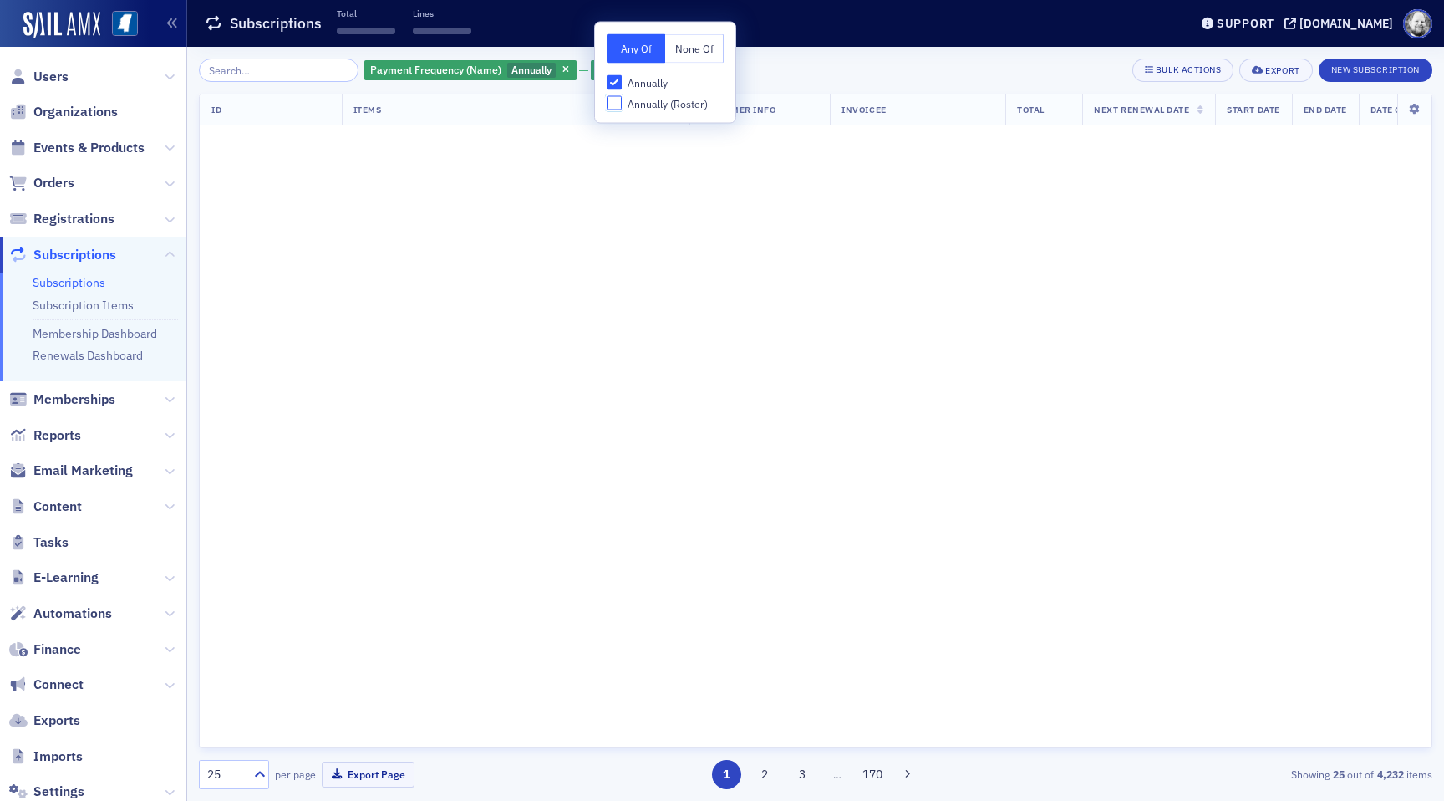
scroll to position [1109, 0]
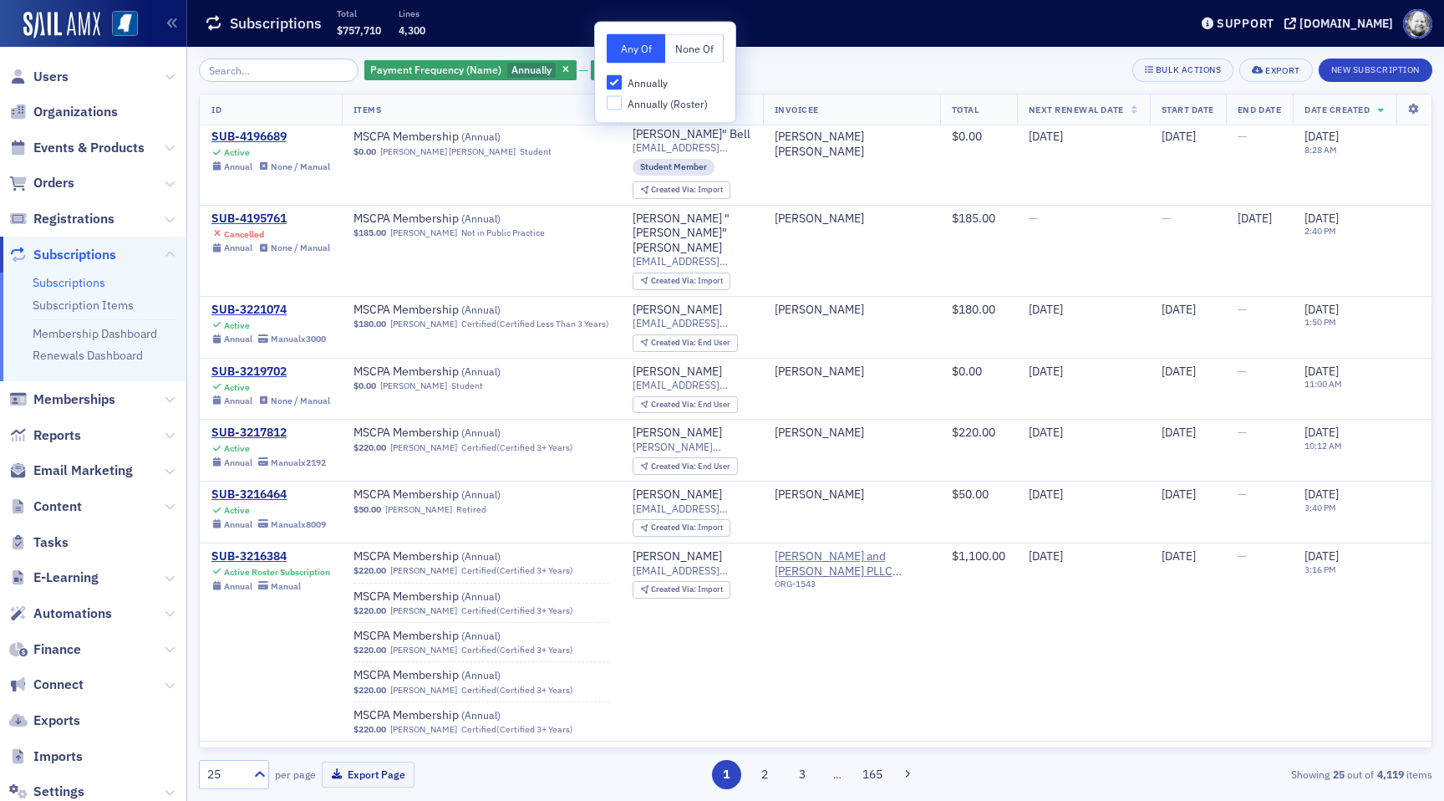
click at [791, 61] on div "Payment Frequency (Name) Annually Add Filter Bulk Actions Export New Subscripti…" at bounding box center [816, 70] width 1234 height 23
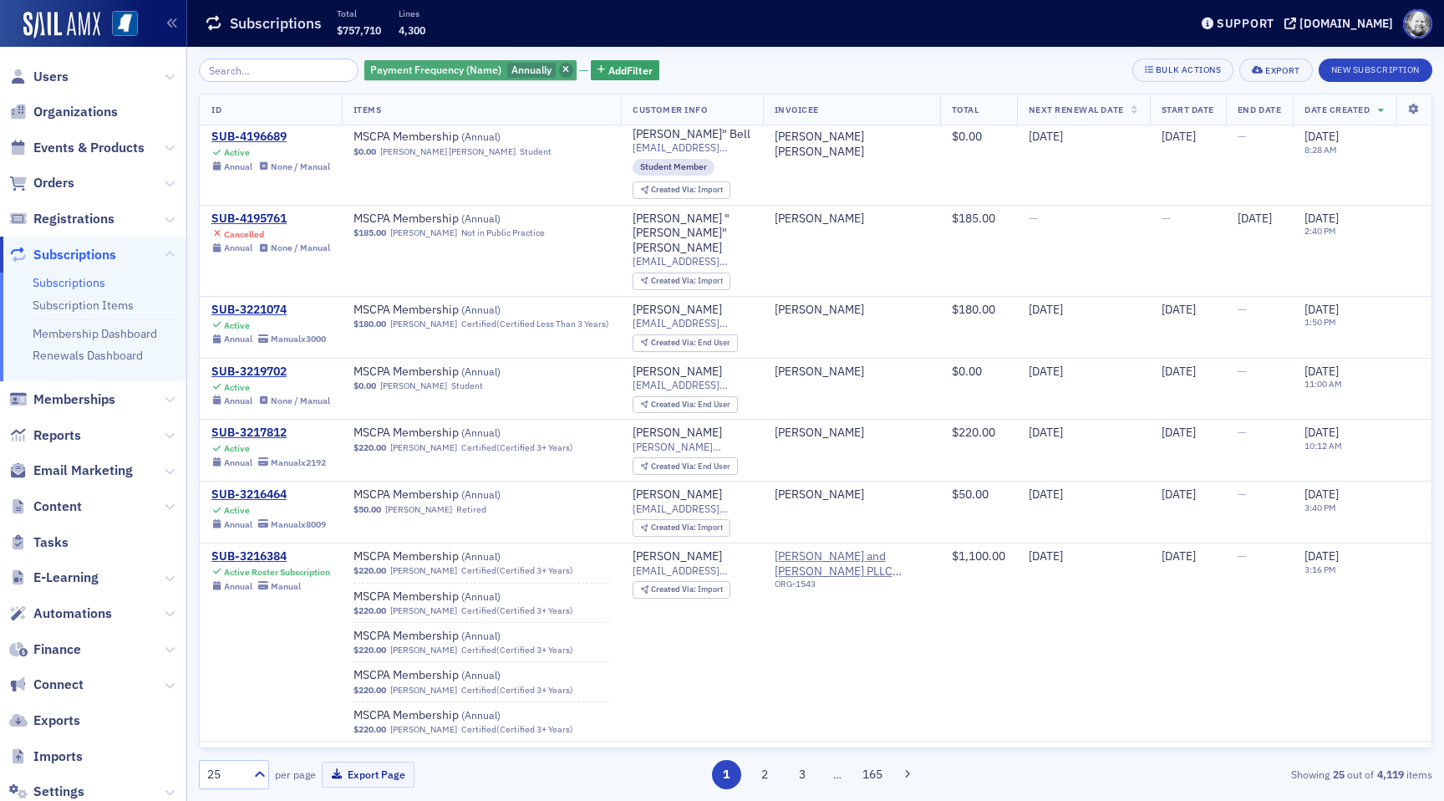
click at [562, 66] on icon "button" at bounding box center [565, 70] width 7 height 9
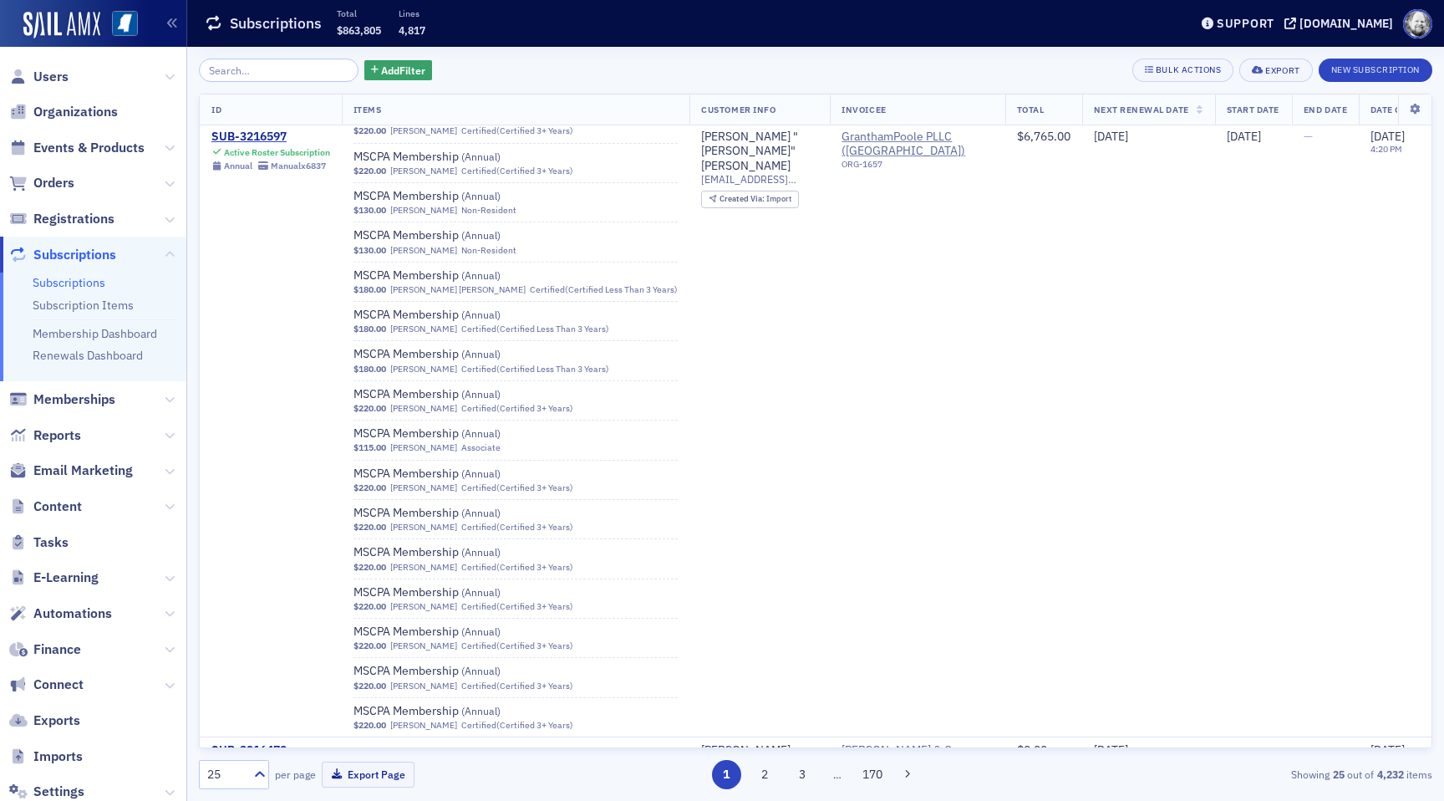
scroll to position [2354, 0]
